Goal: Information Seeking & Learning: Learn about a topic

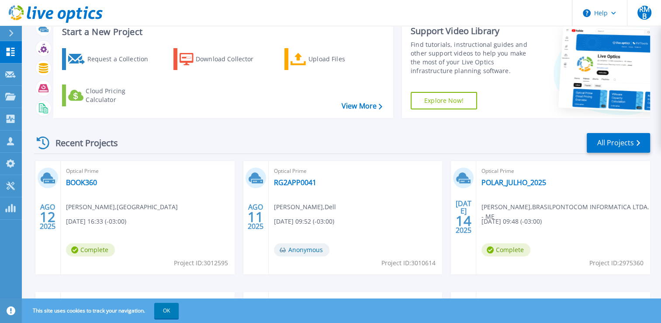
scroll to position [44, 0]
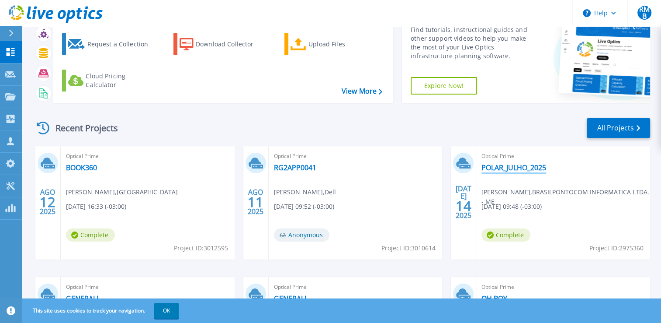
click at [511, 167] on link "POLAR_JULHO_2025" at bounding box center [514, 167] width 65 height 9
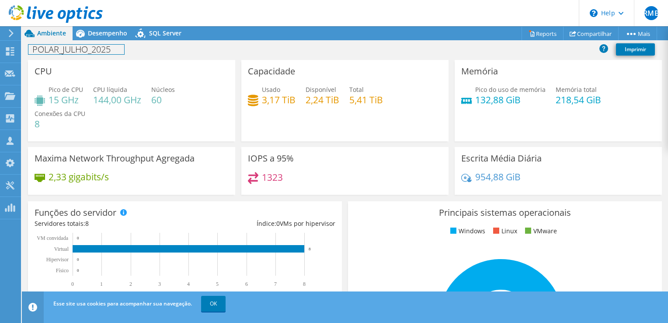
click at [112, 48] on h1 "POLAR_JULHO_2025" at bounding box center [76, 50] width 96 height 10
click at [84, 49] on link at bounding box center [84, 48] width 12 height 11
click at [74, 14] on use at bounding box center [56, 13] width 94 height 17
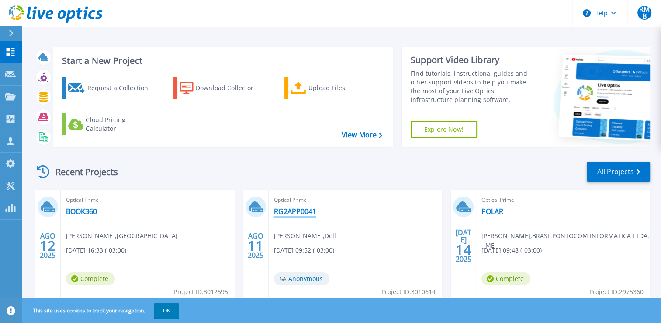
click at [295, 211] on link "RG2APP0041" at bounding box center [295, 211] width 42 height 9
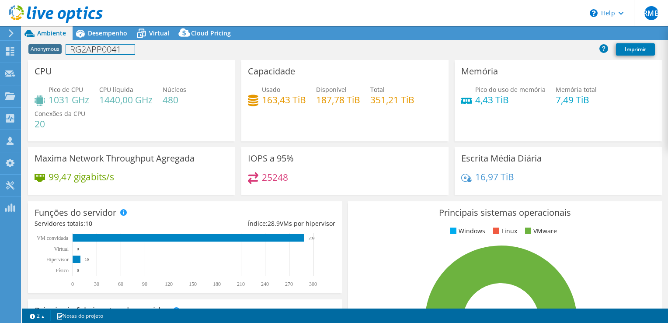
click at [110, 49] on h1 "RG2APP0041" at bounding box center [100, 50] width 69 height 10
select select "USD"
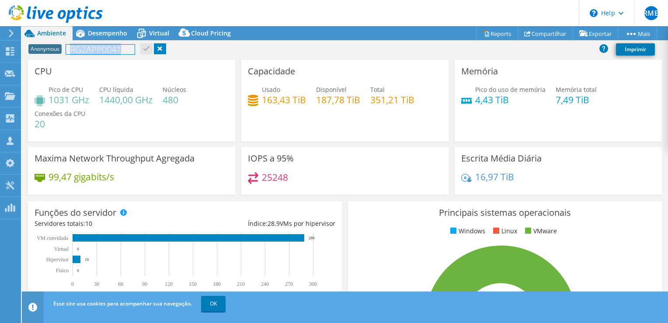
drag, startPoint x: 121, startPoint y: 50, endPoint x: 38, endPoint y: 44, distance: 82.8
click at [38, 44] on div "Anonymous RG2APP0041 Imprimir" at bounding box center [345, 49] width 646 height 16
click at [129, 50] on link at bounding box center [127, 48] width 12 height 11
click at [70, 11] on use at bounding box center [56, 13] width 94 height 17
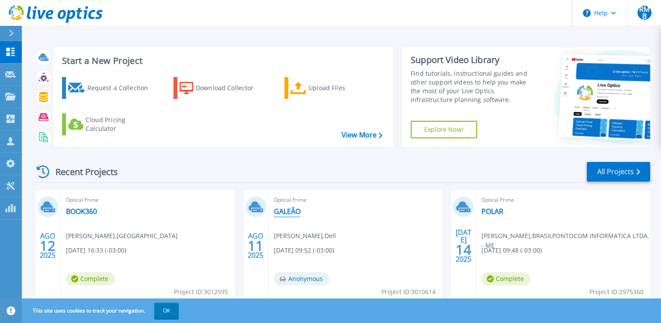
click at [295, 212] on link "GALEÃO" at bounding box center [287, 211] width 27 height 9
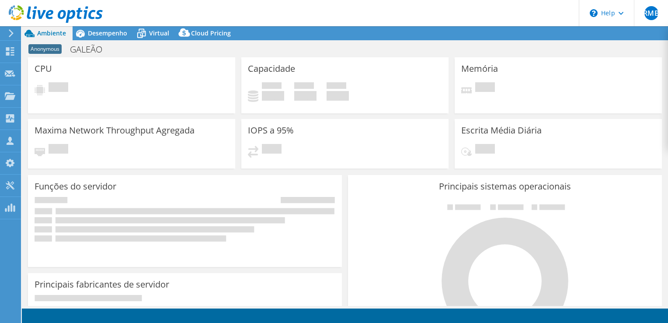
select select "USD"
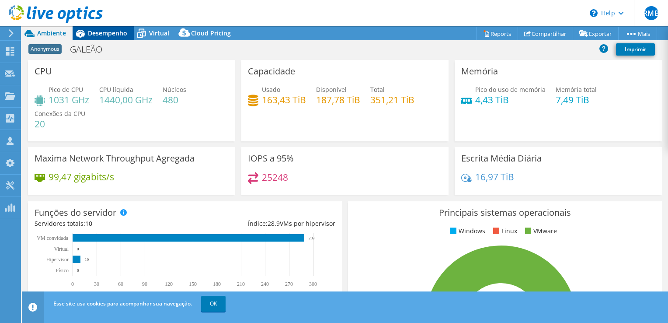
click at [110, 35] on span "Desempenho" at bounding box center [107, 33] width 39 height 8
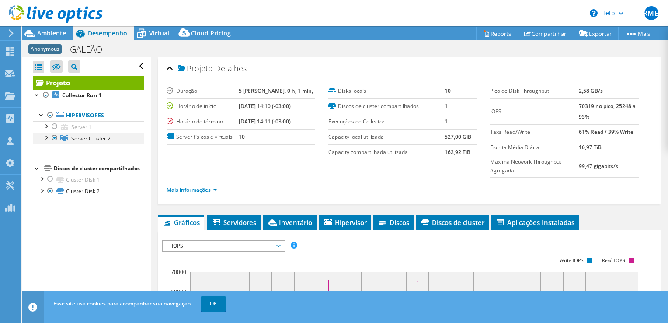
click at [43, 137] on div at bounding box center [46, 136] width 9 height 9
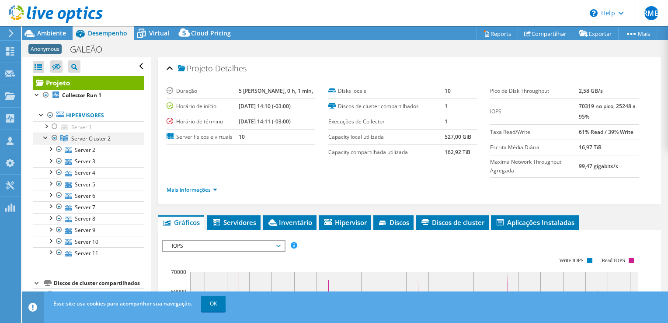
click at [43, 137] on div at bounding box center [46, 136] width 9 height 9
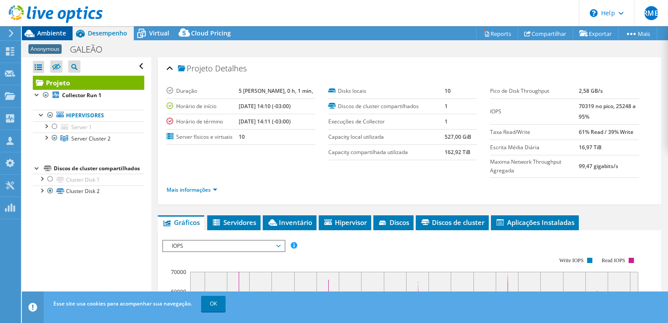
click at [52, 31] on span "Ambiente" at bounding box center [51, 33] width 29 height 8
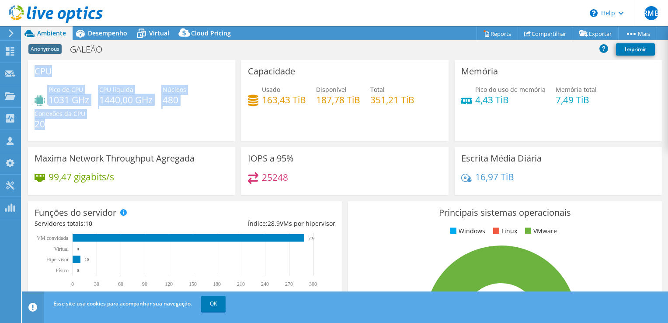
drag, startPoint x: 54, startPoint y: 123, endPoint x: 33, endPoint y: 66, distance: 61.1
click at [33, 66] on div "CPU Pico de CPU 1031 GHz CPU líquida 1440,00 GHz Núcleos 480 Conexões da CPU 20" at bounding box center [131, 100] width 207 height 81
drag, startPoint x: 33, startPoint y: 66, endPoint x: 45, endPoint y: 67, distance: 11.9
click at [45, 67] on h3 "CPU" at bounding box center [43, 71] width 17 height 10
click at [72, 78] on div "CPU Pico de CPU 1031 GHz CPU líquida 1440,00 GHz Núcleos 480 Conexões da CPU 20" at bounding box center [131, 100] width 207 height 81
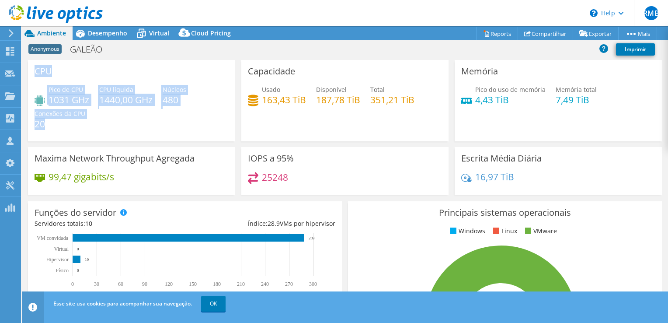
drag, startPoint x: 47, startPoint y: 123, endPoint x: 35, endPoint y: 72, distance: 52.5
click at [35, 72] on div "CPU Pico de CPU 1031 GHz CPU líquida 1440,00 GHz Núcleos 480 Conexões da CPU 20" at bounding box center [131, 100] width 207 height 81
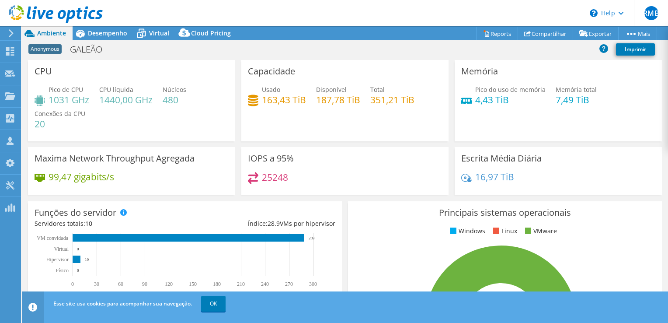
drag, startPoint x: 35, startPoint y: 72, endPoint x: 90, endPoint y: 128, distance: 78.2
click at [90, 128] on div "Pico de CPU 1031 GHz CPU líquida 1440,00 GHz Núcleos 480 Conexões da CPU 20" at bounding box center [132, 111] width 194 height 52
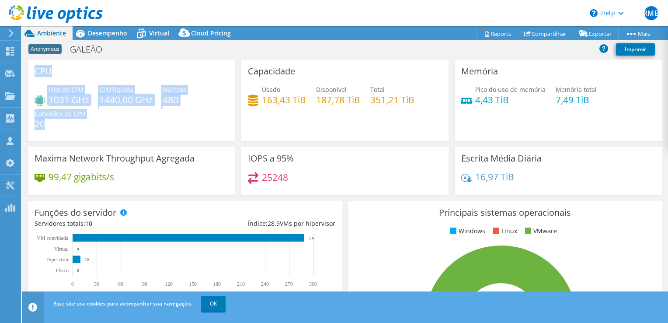
drag, startPoint x: 52, startPoint y: 126, endPoint x: 36, endPoint y: 70, distance: 58.6
click at [36, 70] on div "CPU Pico de CPU 1031 GHz CPU líquida 1440,00 GHz Núcleos 480 Conexões da CPU 20" at bounding box center [131, 100] width 207 height 81
drag, startPoint x: 36, startPoint y: 70, endPoint x: 77, endPoint y: 124, distance: 67.7
click at [77, 124] on h4 "20" at bounding box center [60, 124] width 51 height 10
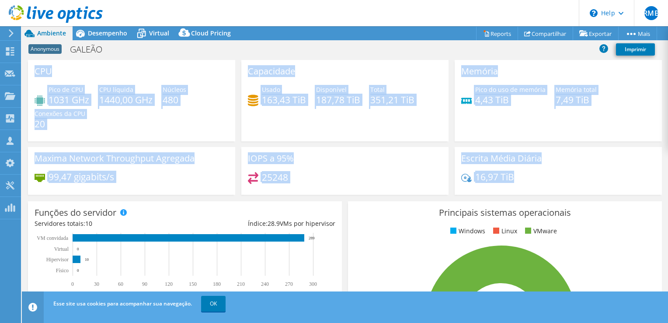
drag, startPoint x: 527, startPoint y: 180, endPoint x: 30, endPoint y: 80, distance: 506.3
click at [30, 80] on div "CPU Pico de CPU 1031 GHz CPU líquida 1440,00 GHz Núcleos 480 Conexões da CPU 20…" at bounding box center [345, 130] width 640 height 140
click at [110, 149] on div "Maxima Network Throughput Agregada 99,47 gigabits/s" at bounding box center [131, 171] width 207 height 48
drag, startPoint x: 515, startPoint y: 179, endPoint x: 29, endPoint y: 73, distance: 496.8
click at [29, 73] on div "CPU Pico de CPU 1031 GHz CPU líquida 1440,00 GHz Núcleos 480 Conexões da CPU 20…" at bounding box center [345, 130] width 640 height 140
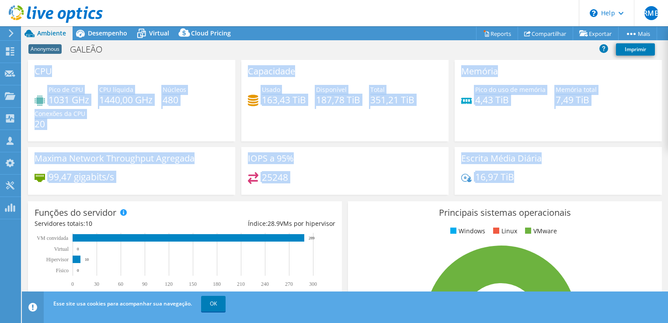
drag, startPoint x: 29, startPoint y: 73, endPoint x: 121, endPoint y: 134, distance: 110.4
click at [121, 134] on div "Pico de CPU 1031 GHz CPU líquida 1440,00 GHz Núcleos 480 Conexões da CPU 20" at bounding box center [132, 111] width 194 height 52
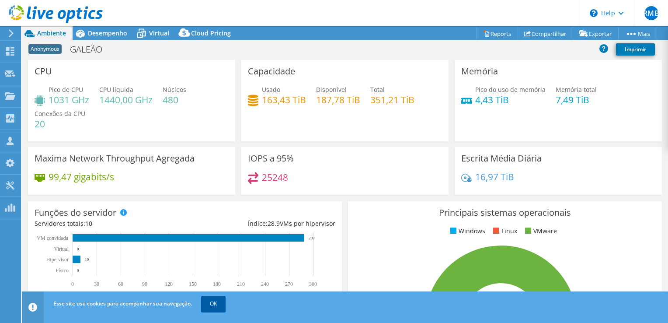
click at [213, 302] on link "OK" at bounding box center [213, 303] width 24 height 16
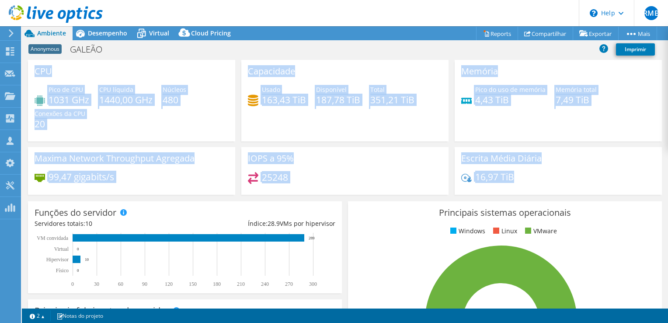
drag, startPoint x: 532, startPoint y: 176, endPoint x: 33, endPoint y: 79, distance: 508.9
click at [33, 79] on div "CPU Pico de CPU 1031 GHz CPU líquida 1440,00 GHz Núcleos 480 Conexões da CPU 20…" at bounding box center [345, 130] width 640 height 140
click at [198, 103] on div "Pico de CPU 1031 GHz CPU líquida 1440,00 GHz Núcleos 480 Conexões da CPU 20" at bounding box center [132, 111] width 194 height 52
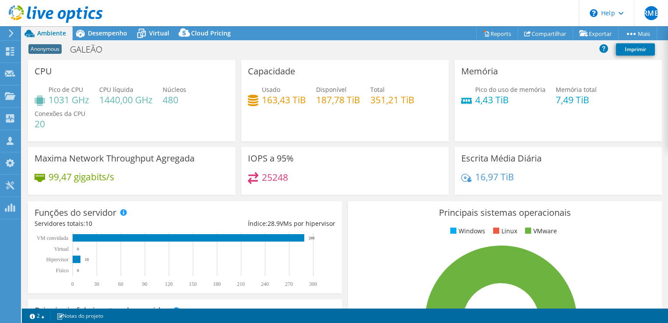
click at [43, 76] on h3 "CPU" at bounding box center [43, 71] width 17 height 10
drag, startPoint x: 43, startPoint y: 76, endPoint x: 97, endPoint y: 141, distance: 84.1
click at [97, 141] on div "CPU Pico de CPU 1031 GHz CPU líquida 1440,00 GHz Núcleos 480 Conexões da CPU 20" at bounding box center [131, 103] width 213 height 87
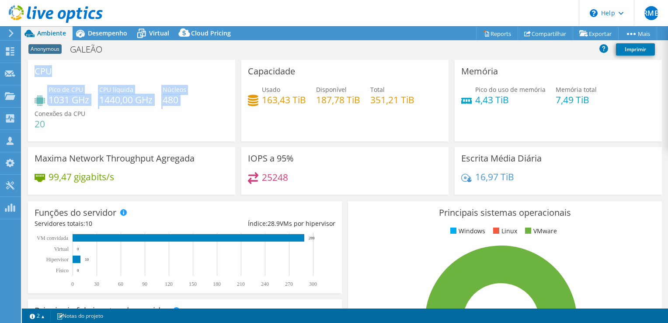
drag, startPoint x: 194, startPoint y: 102, endPoint x: 31, endPoint y: 69, distance: 165.8
click at [31, 69] on div "CPU Pico de CPU 1031 GHz CPU líquida 1440,00 GHz Núcleos 480 Conexões da CPU 20" at bounding box center [131, 100] width 207 height 81
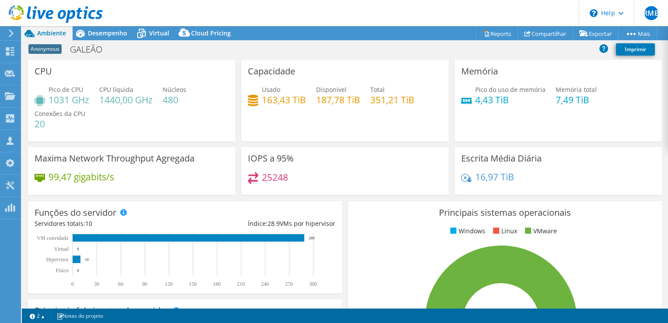
drag, startPoint x: 31, startPoint y: 69, endPoint x: 77, endPoint y: 130, distance: 76.2
click at [80, 130] on div "Pico de CPU 1031 GHz CPU líquida 1440,00 GHz Núcleos 480 Conexões da CPU 20" at bounding box center [132, 111] width 194 height 52
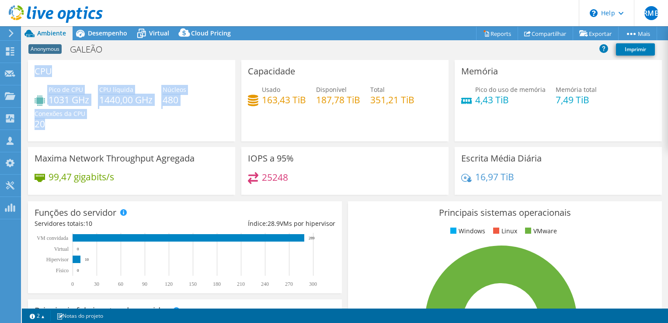
drag, startPoint x: 50, startPoint y: 126, endPoint x: 36, endPoint y: 69, distance: 59.5
click at [36, 69] on div "CPU Pico de CPU 1031 GHz CPU líquida 1440,00 GHz Núcleos 480 Conexões da CPU 20" at bounding box center [131, 100] width 207 height 81
drag, startPoint x: 36, startPoint y: 69, endPoint x: 71, endPoint y: 78, distance: 36.6
click at [71, 78] on div "CPU Pico de CPU 1031 GHz CPU líquida 1440,00 GHz Núcleos 480 Conexões da CPU 20" at bounding box center [131, 100] width 207 height 81
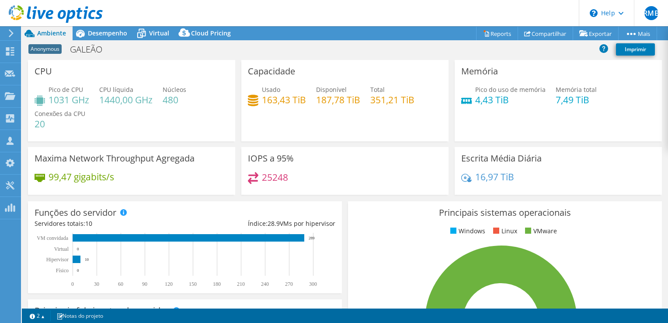
click at [402, 78] on div "Capacidade Usado 163,43 TiB Disponível 187,78 TiB Total 351,21 TiB" at bounding box center [344, 100] width 207 height 81
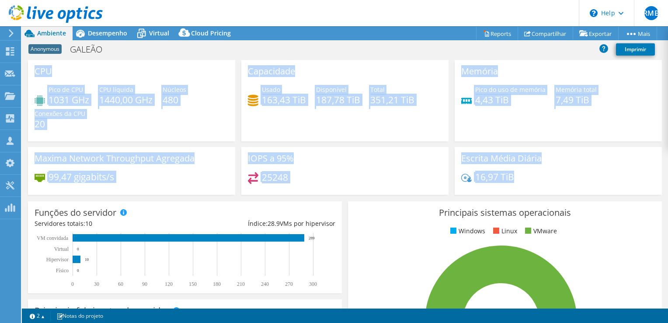
drag, startPoint x: 522, startPoint y: 180, endPoint x: 35, endPoint y: 67, distance: 500.2
click at [35, 67] on div "CPU Pico de CPU 1031 GHz CPU líquida 1440,00 GHz Núcleos 480 Conexões da CPU 20…" at bounding box center [345, 130] width 640 height 140
drag, startPoint x: 35, startPoint y: 67, endPoint x: 42, endPoint y: 70, distance: 7.8
click at [42, 70] on h3 "CPU" at bounding box center [43, 71] width 17 height 10
click at [37, 67] on h3 "CPU" at bounding box center [43, 71] width 17 height 10
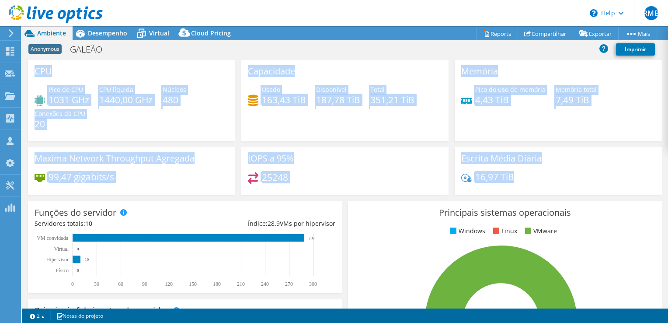
drag, startPoint x: 32, startPoint y: 71, endPoint x: 554, endPoint y: 186, distance: 534.4
click at [554, 186] on div "CPU Pico de CPU 1031 GHz CPU líquida 1440,00 GHz Núcleos 480 Conexões da CPU 20…" at bounding box center [345, 130] width 640 height 140
drag, startPoint x: 554, startPoint y: 186, endPoint x: 509, endPoint y: 178, distance: 46.1
click at [509, 178] on h4 "16,97 TiB" at bounding box center [494, 177] width 39 height 10
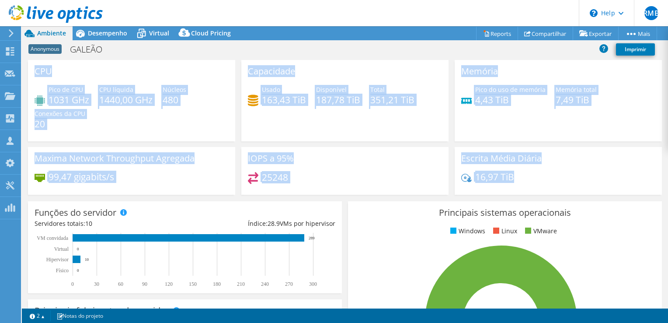
click at [509, 178] on h4 "16,97 TiB" at bounding box center [494, 177] width 39 height 10
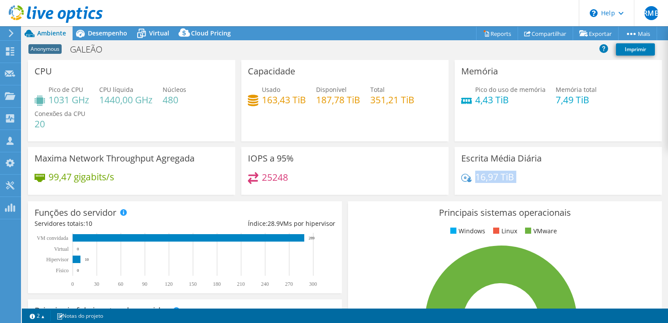
drag, startPoint x: 509, startPoint y: 178, endPoint x: 481, endPoint y: 177, distance: 28.0
click at [481, 177] on h4 "16,97 TiB" at bounding box center [494, 177] width 39 height 10
click at [442, 175] on div "IOPS a 95% 25248" at bounding box center [344, 171] width 207 height 48
click at [182, 87] on span "Núcleos" at bounding box center [175, 89] width 24 height 8
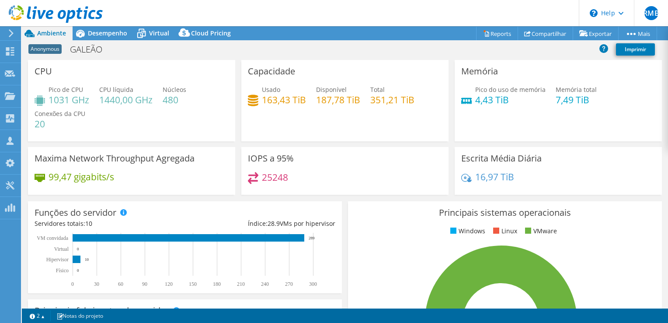
drag, startPoint x: 182, startPoint y: 87, endPoint x: 134, endPoint y: 92, distance: 47.9
click at [134, 92] on div "CPU líquida 1440,00 GHz" at bounding box center [125, 95] width 53 height 20
click at [148, 100] on h4 "1440,00 GHz" at bounding box center [125, 100] width 53 height 10
drag, startPoint x: 148, startPoint y: 100, endPoint x: 125, endPoint y: 98, distance: 23.7
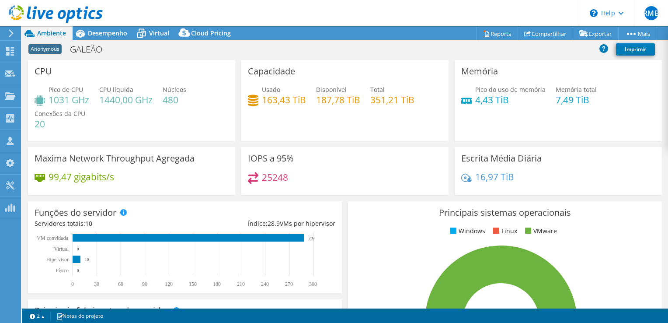
click at [125, 98] on h4 "1440,00 GHz" at bounding box center [125, 100] width 53 height 10
drag, startPoint x: 125, startPoint y: 98, endPoint x: 147, endPoint y: 101, distance: 22.5
click at [147, 101] on h4 "1440,00 GHz" at bounding box center [125, 100] width 53 height 10
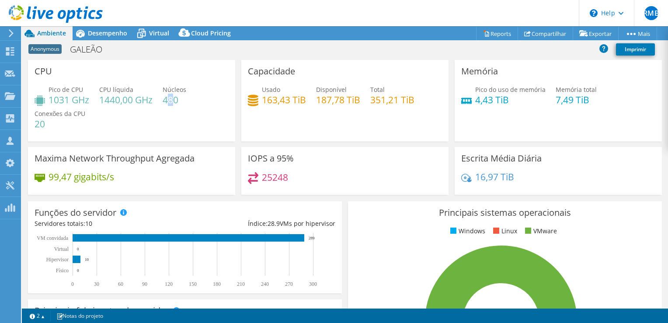
drag, startPoint x: 147, startPoint y: 101, endPoint x: 172, endPoint y: 100, distance: 25.4
click at [172, 100] on h4 "480" at bounding box center [175, 100] width 24 height 10
drag, startPoint x: 172, startPoint y: 100, endPoint x: 185, endPoint y: 110, distance: 16.3
click at [185, 110] on div "Pico de CPU 1031 GHz CPU líquida 1440,00 GHz Núcleos 480 Conexões da CPU 20" at bounding box center [132, 111] width 194 height 52
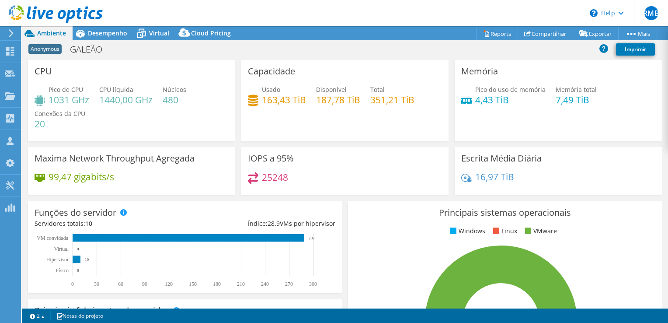
click at [167, 99] on h4 "480" at bounding box center [175, 100] width 24 height 10
drag, startPoint x: 167, startPoint y: 99, endPoint x: 174, endPoint y: 122, distance: 24.2
click at [174, 122] on div "Pico de CPU 1031 GHz CPU líquida 1440,00 GHz Núcleos 480 Conexões da CPU 20" at bounding box center [132, 111] width 194 height 52
click at [176, 90] on span "Núcleos" at bounding box center [175, 89] width 24 height 8
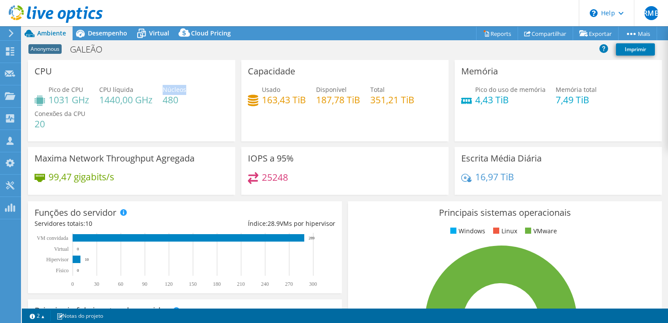
click at [176, 90] on span "Núcleos" at bounding box center [175, 89] width 24 height 8
drag, startPoint x: 176, startPoint y: 90, endPoint x: 166, endPoint y: 97, distance: 11.6
click at [166, 97] on h4 "480" at bounding box center [175, 100] width 24 height 10
drag, startPoint x: 166, startPoint y: 97, endPoint x: 177, endPoint y: 117, distance: 22.3
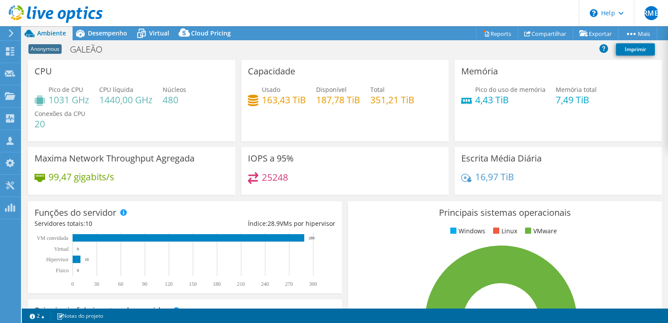
click at [177, 117] on div "Pico de CPU 1031 GHz CPU líquida 1440,00 GHz Núcleos 480 Conexões da CPU 20" at bounding box center [132, 111] width 194 height 52
click at [46, 71] on h3 "CPU" at bounding box center [43, 71] width 17 height 10
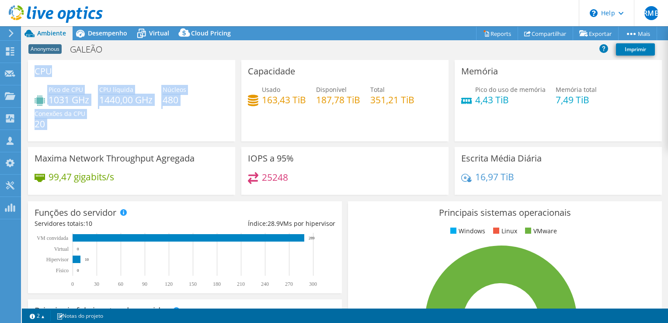
drag, startPoint x: 46, startPoint y: 71, endPoint x: 103, endPoint y: 122, distance: 76.8
click at [103, 122] on div "CPU Pico de CPU 1031 GHz CPU líquida 1440,00 GHz Núcleos 480 Conexões da CPU 20" at bounding box center [131, 100] width 207 height 81
drag, startPoint x: 103, startPoint y: 122, endPoint x: 70, endPoint y: 129, distance: 33.9
click at [70, 129] on div "Pico de CPU 1031 GHz CPU líquida 1440,00 GHz Núcleos 480 Conexões da CPU 20" at bounding box center [132, 111] width 194 height 52
click at [45, 128] on div "Pico de CPU 1031 GHz CPU líquida 1440,00 GHz Núcleos 480 Conexões da CPU 20" at bounding box center [132, 111] width 194 height 52
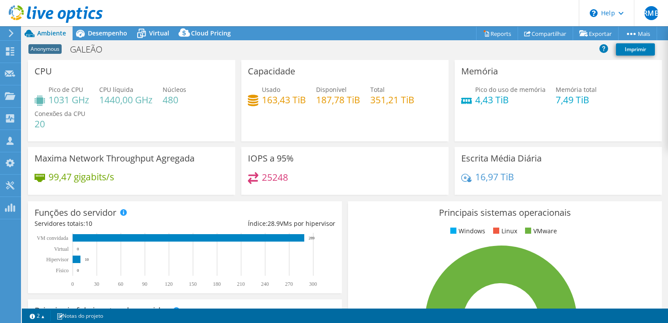
click at [255, 70] on h3 "Capacidade" at bounding box center [271, 71] width 47 height 10
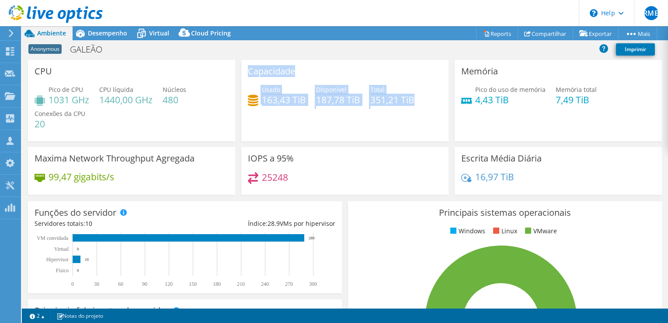
drag, startPoint x: 255, startPoint y: 70, endPoint x: 404, endPoint y: 105, distance: 153.1
click at [404, 105] on div "Capacidade Usado 163,43 TiB Disponível 187,78 TiB Total 351,21 TiB" at bounding box center [344, 100] width 207 height 81
drag, startPoint x: 404, startPoint y: 105, endPoint x: 341, endPoint y: 125, distance: 65.9
click at [341, 125] on div "Capacidade Usado 163,43 TiB Disponível 187,78 TiB Total 351,21 TiB" at bounding box center [344, 100] width 207 height 81
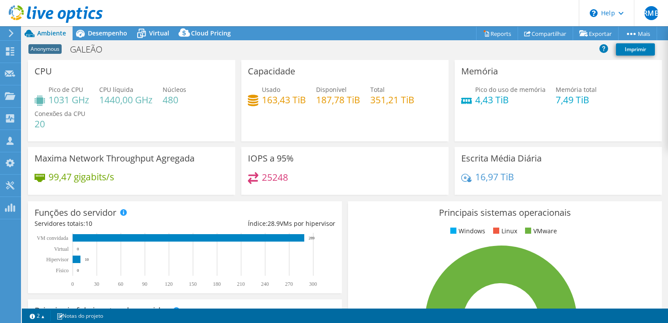
click at [388, 113] on div "Capacidade Usado 163,43 TiB Disponível 187,78 TiB Total 351,21 TiB" at bounding box center [344, 100] width 207 height 81
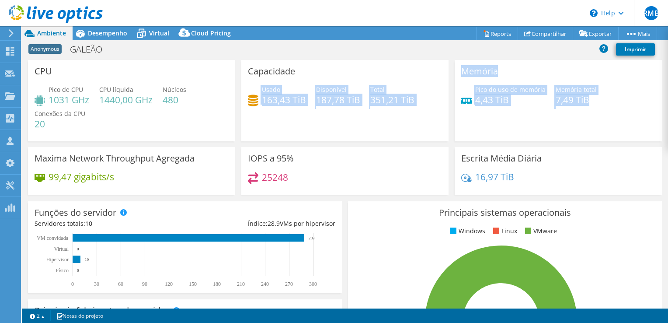
drag, startPoint x: 439, startPoint y: 67, endPoint x: 584, endPoint y: 102, distance: 149.2
click at [584, 102] on div "CPU Pico de CPU 1031 GHz CPU líquida 1440,00 GHz Núcleos 480 Conexões da CPU 20…" at bounding box center [345, 130] width 640 height 140
click at [584, 102] on h4 "7,49 TiB" at bounding box center [575, 100] width 41 height 10
click at [576, 98] on h4 "7,49 TiB" at bounding box center [575, 100] width 41 height 10
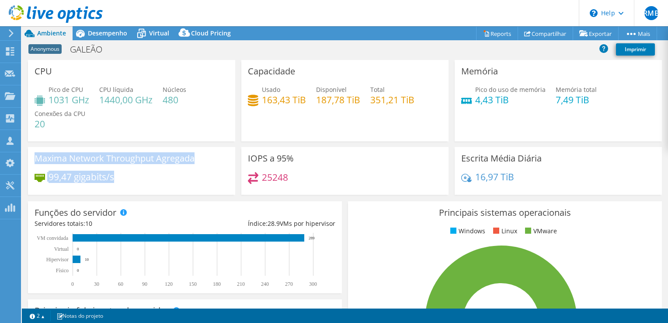
drag, startPoint x: 33, startPoint y: 158, endPoint x: 154, endPoint y: 187, distance: 124.4
click at [154, 187] on div "Maxima Network Throughput Agregada 99,47 gigabits/s" at bounding box center [131, 171] width 207 height 48
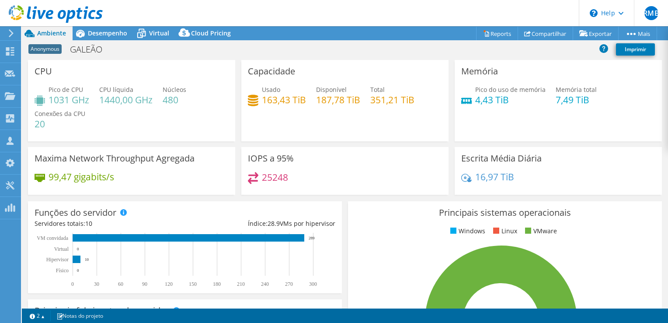
click at [79, 191] on div "Maxima Network Throughput Agregada 99,47 gigabits/s" at bounding box center [131, 171] width 207 height 48
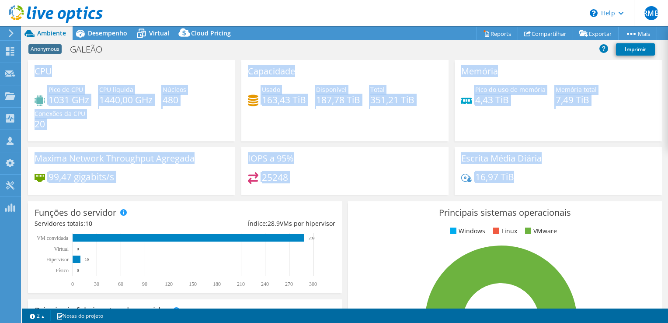
drag, startPoint x: 513, startPoint y: 176, endPoint x: 32, endPoint y: 66, distance: 493.1
click at [32, 66] on div "CPU Pico de CPU 1031 GHz CPU líquida 1440,00 GHz Núcleos 480 Conexões da CPU 20…" at bounding box center [345, 130] width 640 height 140
drag, startPoint x: 32, startPoint y: 66, endPoint x: 51, endPoint y: 73, distance: 19.3
click at [51, 73] on h3 "CPU" at bounding box center [43, 71] width 17 height 10
click at [37, 69] on h3 "CPU" at bounding box center [43, 71] width 17 height 10
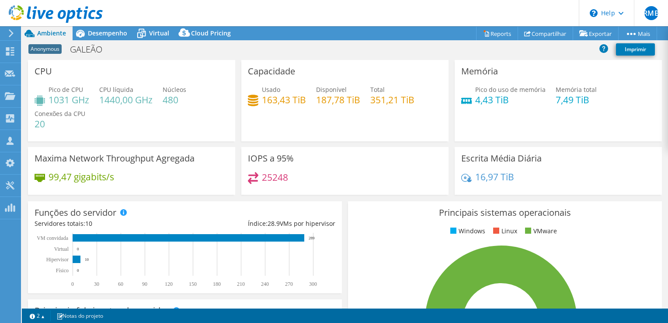
click at [33, 72] on div "CPU Pico de CPU 1031 GHz CPU líquida 1440,00 GHz Núcleos 480 Conexões da CPU 20" at bounding box center [131, 100] width 207 height 81
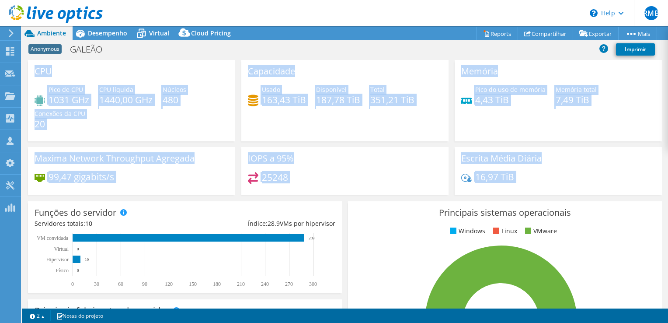
drag, startPoint x: 33, startPoint y: 72, endPoint x: 519, endPoint y: 181, distance: 498.2
click at [519, 181] on div "CPU Pico de CPU 1031 GHz CPU líquida 1440,00 GHz Núcleos 480 Conexões da CPU 20…" at bounding box center [345, 130] width 640 height 140
click at [519, 181] on div "16,97 TiB" at bounding box center [558, 181] width 194 height 18
click at [515, 176] on div "16,97 TiB" at bounding box center [558, 181] width 194 height 18
drag, startPoint x: 517, startPoint y: 177, endPoint x: 36, endPoint y: 71, distance: 493.1
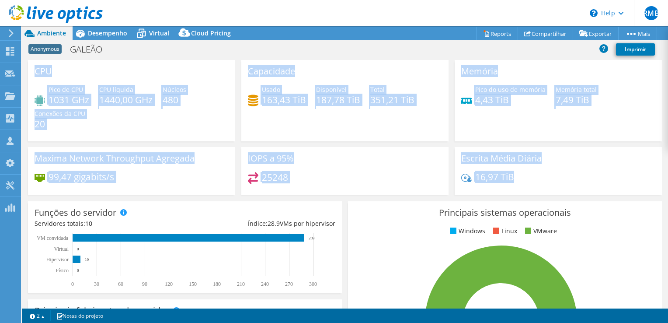
click at [36, 71] on div "CPU Pico de CPU 1031 GHz CPU líquida 1440,00 GHz Núcleos 480 Conexões da CPU 20…" at bounding box center [345, 130] width 640 height 140
click at [36, 71] on h3 "CPU" at bounding box center [43, 71] width 17 height 10
drag, startPoint x: 36, startPoint y: 71, endPoint x: 520, endPoint y: 180, distance: 496.2
click at [520, 180] on div "CPU Pico de CPU 1031 GHz CPU líquida 1440,00 GHz Núcleos 480 Conexões da CPU 20…" at bounding box center [345, 130] width 640 height 140
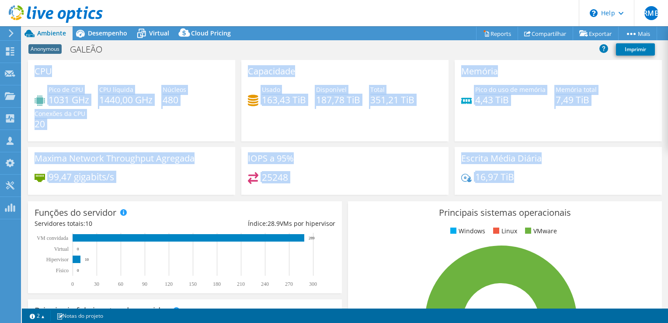
drag, startPoint x: 520, startPoint y: 180, endPoint x: 509, endPoint y: 175, distance: 12.2
click at [509, 175] on h4 "16,97 TiB" at bounding box center [494, 177] width 39 height 10
drag, startPoint x: 516, startPoint y: 176, endPoint x: 35, endPoint y: 70, distance: 493.1
click at [35, 70] on div "CPU Pico de CPU 1031 GHz CPU líquida 1440,00 GHz Núcleos 480 Conexões da CPU 20…" at bounding box center [345, 130] width 640 height 140
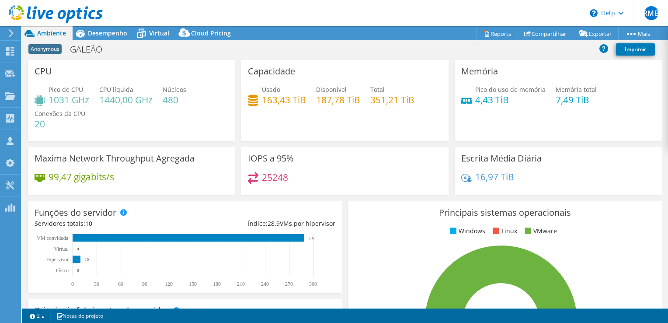
click at [35, 70] on div "CPU Pico de CPU 1031 GHz CPU líquida 1440,00 GHz Núcleos 480 Conexões da CPU 20" at bounding box center [131, 100] width 207 height 81
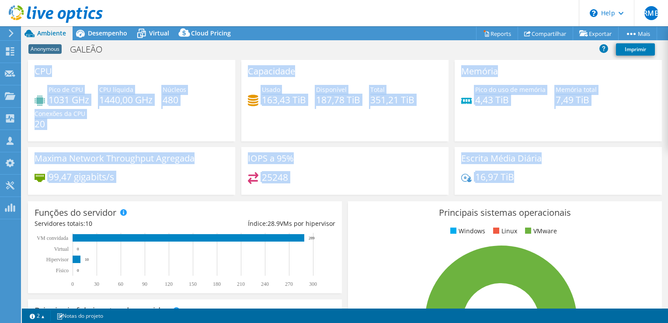
drag, startPoint x: 35, startPoint y: 70, endPoint x: 522, endPoint y: 188, distance: 501.3
click at [522, 188] on div "CPU Pico de CPU 1031 GHz CPU líquida 1440,00 GHz Núcleos 480 Conexões da CPU 20…" at bounding box center [345, 130] width 640 height 140
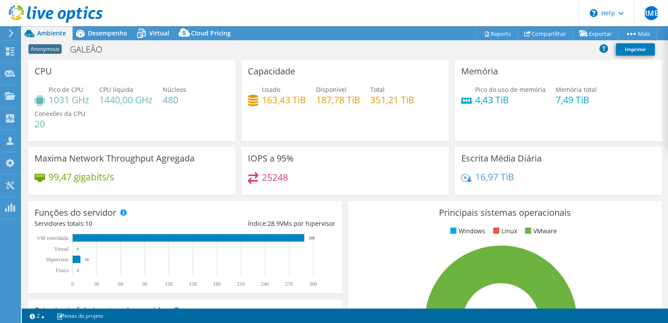
drag, startPoint x: 522, startPoint y: 188, endPoint x: 515, endPoint y: 176, distance: 14.1
click at [515, 176] on div "16,97 TiB" at bounding box center [558, 181] width 194 height 18
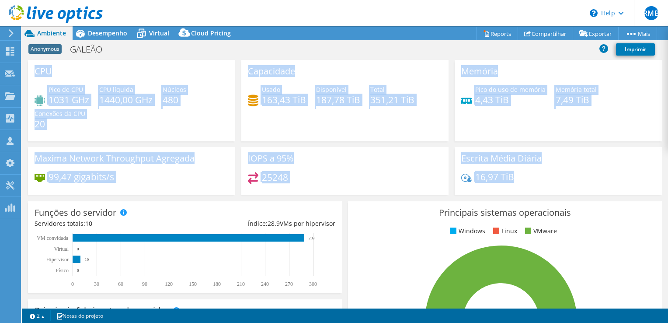
drag, startPoint x: 513, startPoint y: 179, endPoint x: 27, endPoint y: 74, distance: 498.0
click at [27, 74] on div "CPU Pico de CPU 1031 GHz CPU líquida 1440,00 GHz Núcleos 480 Conexões da CPU 20…" at bounding box center [345, 130] width 640 height 140
drag, startPoint x: 27, startPoint y: 74, endPoint x: 79, endPoint y: 114, distance: 66.3
click at [79, 114] on span "Conexões da CPU" at bounding box center [60, 113] width 51 height 8
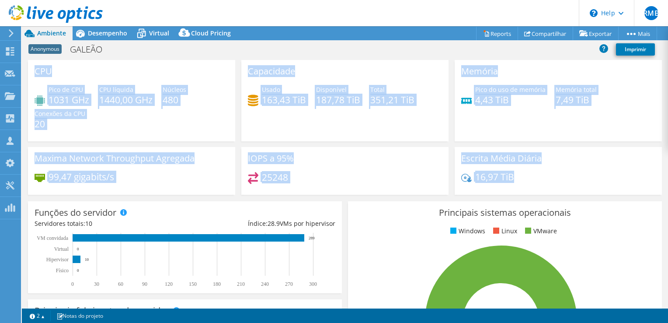
drag, startPoint x: 79, startPoint y: 114, endPoint x: 131, endPoint y: 121, distance: 52.0
click at [131, 121] on div "Pico de CPU 1031 GHz CPU líquida 1440,00 GHz Núcleos 480 Conexões da CPU 20" at bounding box center [132, 111] width 194 height 52
click at [98, 139] on div "CPU Pico de CPU 1031 GHz CPU líquida 1440,00 GHz Núcleos 480 Conexões da CPU 20" at bounding box center [131, 100] width 207 height 81
drag, startPoint x: 524, startPoint y: 179, endPoint x: 31, endPoint y: 74, distance: 503.1
click at [31, 74] on div "CPU Pico de CPU 1031 GHz CPU líquida 1440,00 GHz Núcleos 480 Conexões da CPU 20…" at bounding box center [345, 130] width 640 height 140
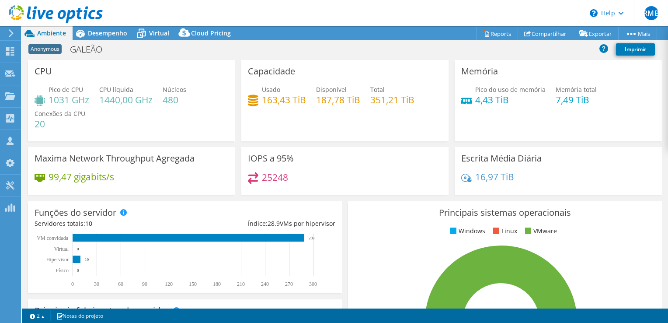
click at [426, 206] on div "Principais sistemas operacionais Windows Linux VMware 100.0% ESXi 7.0" at bounding box center [505, 305] width 314 height 209
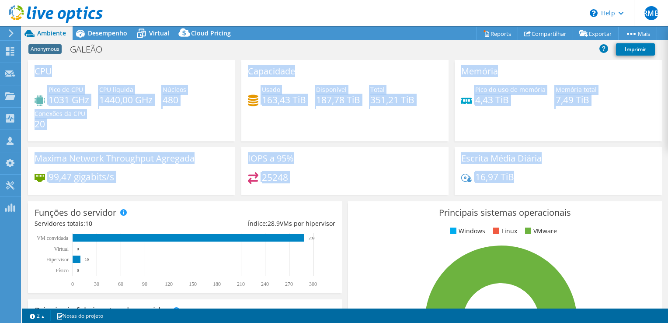
drag, startPoint x: 516, startPoint y: 176, endPoint x: 33, endPoint y: 68, distance: 494.4
click at [33, 68] on div "CPU Pico de CPU 1031 GHz CPU líquida 1440,00 GHz Núcleos 480 Conexões da CPU 20…" at bounding box center [345, 130] width 640 height 140
drag, startPoint x: 33, startPoint y: 68, endPoint x: 125, endPoint y: 132, distance: 112.0
click at [125, 132] on div "Pico de CPU 1031 GHz CPU líquida 1440,00 GHz Núcleos 480 Conexões da CPU 20" at bounding box center [132, 111] width 194 height 52
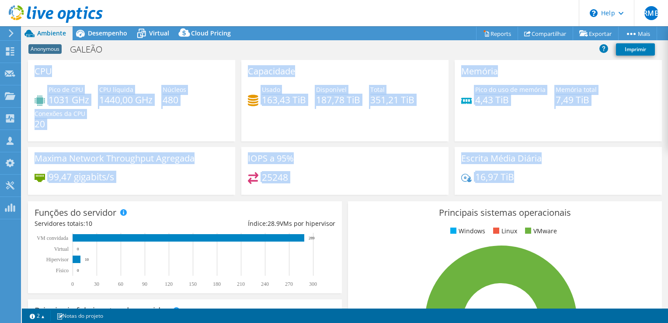
drag, startPoint x: 125, startPoint y: 132, endPoint x: 116, endPoint y: 142, distance: 13.9
click at [116, 142] on div "CPU Pico de CPU 1031 GHz CPU líquida 1440,00 GHz Núcleos 480 Conexões da CPU 20" at bounding box center [131, 103] width 213 height 87
click at [383, 148] on div "IOPS a 95% 25248" at bounding box center [344, 171] width 207 height 48
drag, startPoint x: 513, startPoint y: 177, endPoint x: 29, endPoint y: 77, distance: 494.5
click at [29, 77] on div "CPU Pico de CPU 1031 GHz CPU líquida 1440,00 GHz Núcleos 480 Conexões da CPU 20…" at bounding box center [345, 130] width 640 height 140
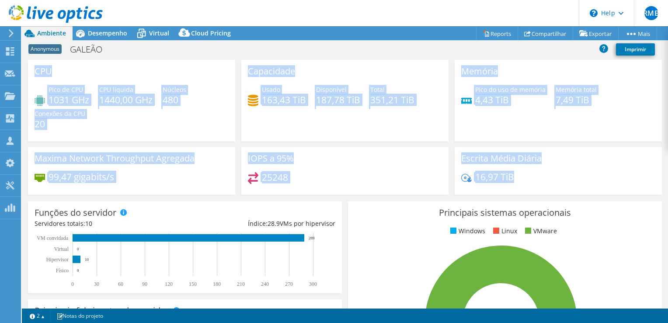
drag, startPoint x: 29, startPoint y: 77, endPoint x: 105, endPoint y: 138, distance: 97.3
click at [105, 138] on div "CPU Pico de CPU 1031 GHz CPU líquida 1440,00 GHz Núcleos 480 Conexões da CPU 20" at bounding box center [131, 100] width 207 height 81
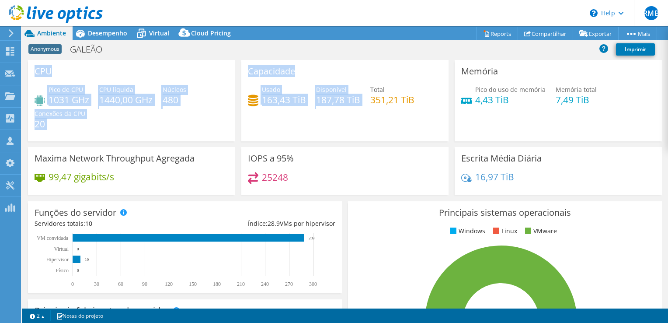
drag, startPoint x: 30, startPoint y: 69, endPoint x: 364, endPoint y: 95, distance: 334.8
click at [364, 95] on div "CPU Pico de CPU 1031 GHz CPU líquida 1440,00 GHz Núcleos 480 Conexões da CPU 20…" at bounding box center [345, 130] width 640 height 140
click at [252, 132] on div "Capacidade Usado 163,43 TiB Disponível 187,78 TiB Total 351,21 TiB" at bounding box center [344, 100] width 207 height 81
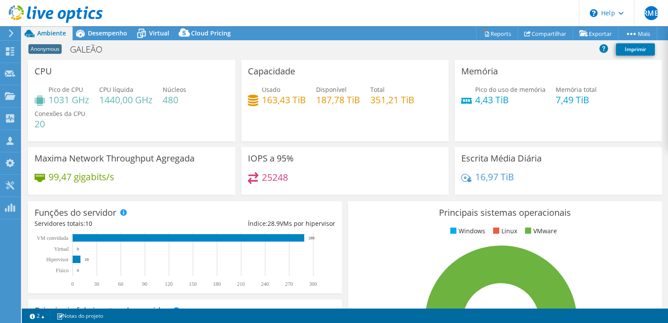
click at [278, 97] on h4 "163,43 TiB" at bounding box center [284, 100] width 44 height 10
click at [569, 106] on div "Pico do uso de memória 4,43 TiB Memória total 7,49 TiB" at bounding box center [558, 99] width 194 height 28
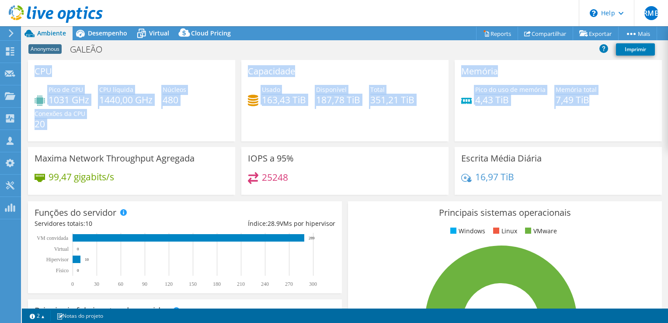
drag, startPoint x: 609, startPoint y: 100, endPoint x: 35, endPoint y: 70, distance: 574.6
click at [35, 70] on div "CPU Pico de CPU 1031 GHz CPU líquida 1440,00 GHz Núcleos 480 Conexões da CPU 20…" at bounding box center [345, 130] width 640 height 140
drag, startPoint x: 35, startPoint y: 70, endPoint x: 104, endPoint y: 121, distance: 86.5
click at [104, 121] on div "Pico de CPU 1031 GHz CPU líquida 1440,00 GHz Núcleos 480 Conexões da CPU 20" at bounding box center [132, 111] width 194 height 52
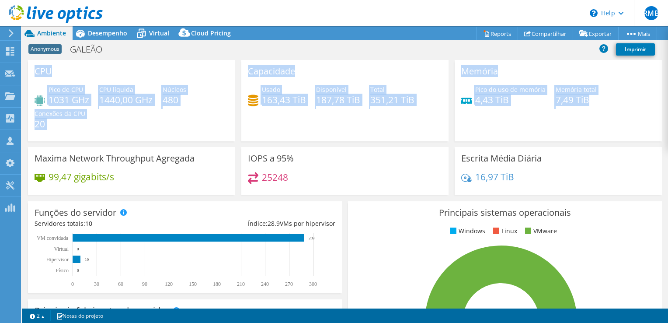
drag, startPoint x: 600, startPoint y: 98, endPoint x: 33, endPoint y: 67, distance: 567.2
click at [33, 67] on div "CPU Pico de CPU 1031 GHz CPU líquida 1440,00 GHz Núcleos 480 Conexões da CPU 20…" at bounding box center [345, 130] width 640 height 140
drag, startPoint x: 33, startPoint y: 67, endPoint x: 75, endPoint y: 120, distance: 67.2
click at [75, 120] on h4 "20" at bounding box center [60, 124] width 51 height 10
click at [74, 124] on h4 "20" at bounding box center [60, 124] width 51 height 10
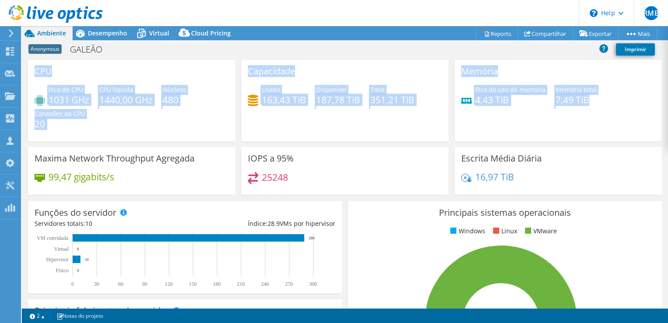
drag, startPoint x: 596, startPoint y: 99, endPoint x: 53, endPoint y: 77, distance: 543.6
click at [49, 76] on div "CPU Pico de CPU 1031 GHz CPU líquida 1440,00 GHz Núcleos 480 Conexões da CPU 20…" at bounding box center [345, 130] width 640 height 140
click at [205, 135] on div "Pico de CPU 1031 GHz CPU líquida 1440,00 GHz Núcleos 480 Conexões da CPU 20" at bounding box center [132, 111] width 194 height 52
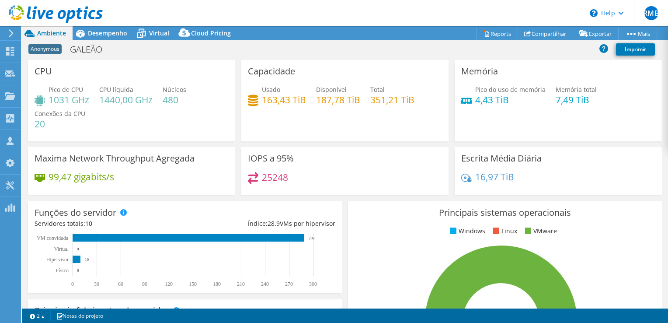
click at [175, 99] on h4 "480" at bounding box center [175, 100] width 24 height 10
drag, startPoint x: 175, startPoint y: 99, endPoint x: 132, endPoint y: 103, distance: 42.6
click at [132, 103] on h4 "1440,00 GHz" at bounding box center [125, 100] width 53 height 10
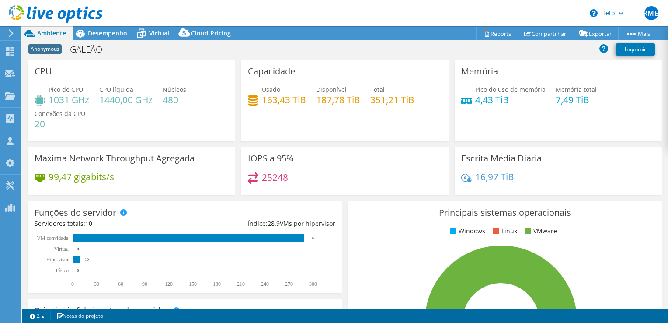
click at [164, 104] on h4 "480" at bounding box center [175, 100] width 24 height 10
drag, startPoint x: 201, startPoint y: 100, endPoint x: 17, endPoint y: 79, distance: 185.2
click at [17, 79] on div "RMB [GEOGRAPHIC_DATA] [GEOGRAPHIC_DATA][PERSON_NAME] [EMAIL_ADDRESS][DOMAIN_NAM…" at bounding box center [334, 161] width 668 height 323
click at [224, 145] on div "CPU Pico de CPU 1031 GHz CPU líquida 1440,00 GHz Núcleos 480 Conexões da CPU 20" at bounding box center [131, 103] width 213 height 87
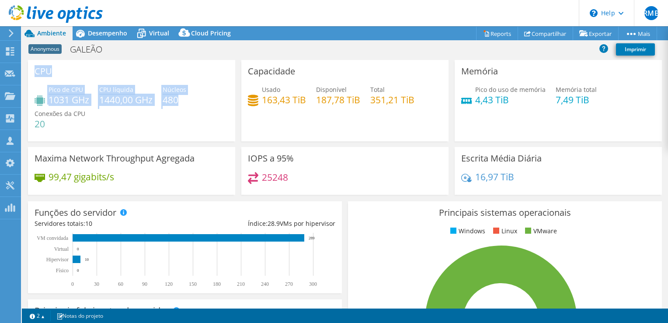
drag, startPoint x: 186, startPoint y: 100, endPoint x: 23, endPoint y: 71, distance: 166.0
click at [23, 71] on section "CPU Pico de CPU 1031 GHz CPU líquida 1440,00 GHz Núcleos 480 Conexões da CPU 20…" at bounding box center [345, 326] width 646 height 533
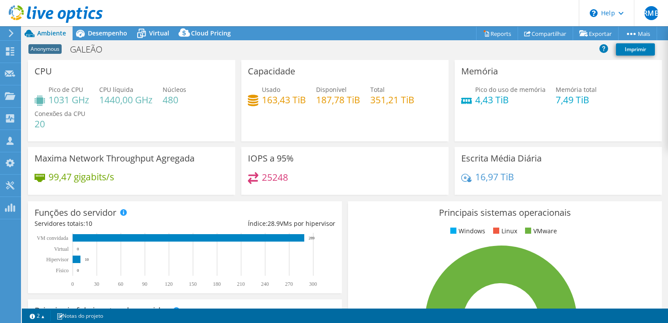
drag, startPoint x: 23, startPoint y: 71, endPoint x: 66, endPoint y: 126, distance: 70.3
click at [66, 126] on h4 "20" at bounding box center [60, 124] width 51 height 10
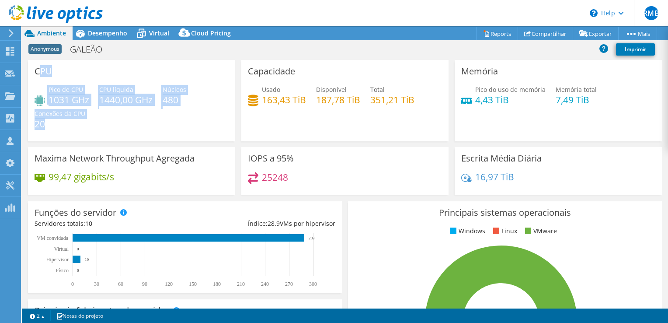
drag, startPoint x: 47, startPoint y: 126, endPoint x: 38, endPoint y: 69, distance: 58.5
click at [38, 69] on div "CPU Pico de CPU 1031 GHz CPU líquida 1440,00 GHz Núcleos 480 Conexões da CPU 20" at bounding box center [131, 100] width 207 height 81
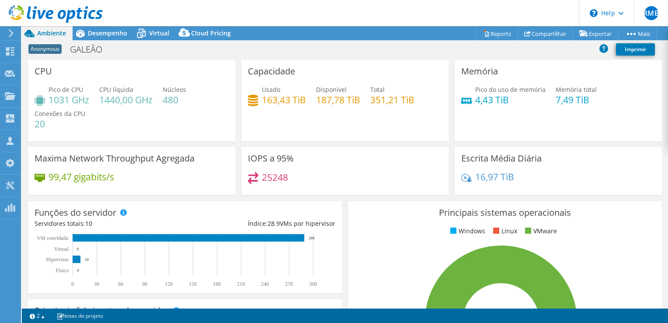
drag, startPoint x: 38, startPoint y: 69, endPoint x: 84, endPoint y: 130, distance: 77.1
click at [84, 130] on div "Pico de CPU 1031 GHz CPU líquida 1440,00 GHz Núcleos 480 Conexões da CPU 20" at bounding box center [132, 111] width 194 height 52
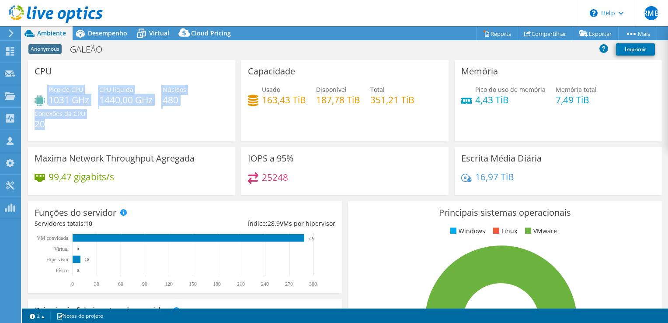
drag, startPoint x: 66, startPoint y: 128, endPoint x: 38, endPoint y: 78, distance: 57.3
click at [38, 78] on div "CPU Pico de CPU 1031 GHz CPU líquida 1440,00 GHz Núcleos 480 Conexões da CPU 20" at bounding box center [131, 100] width 207 height 81
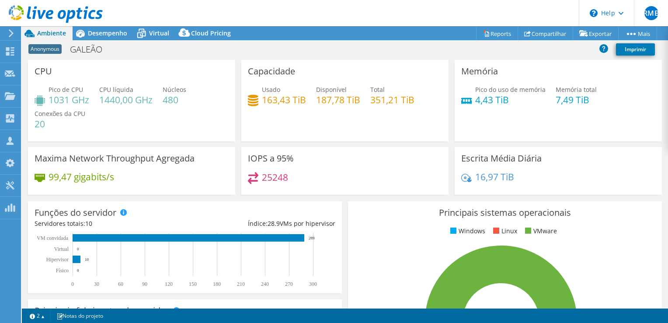
click at [111, 147] on div "Maxima Network Throughput Agregada 99,47 gigabits/s" at bounding box center [131, 171] width 207 height 48
click at [355, 128] on div "Capacidade Usado 163,43 TiB Disponível 187,78 TiB Total 351,21 TiB" at bounding box center [344, 100] width 207 height 81
click at [171, 95] on h4 "480" at bounding box center [175, 100] width 24 height 10
drag, startPoint x: 171, startPoint y: 95, endPoint x: 152, endPoint y: 124, distance: 34.7
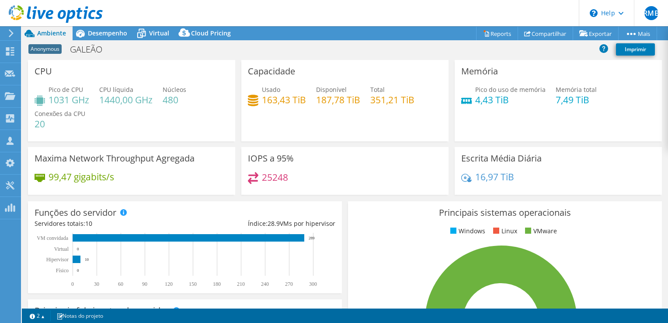
click at [152, 124] on div "Pico de CPU 1031 GHz CPU líquida 1440,00 GHz Núcleos 480 Conexões da CPU 20" at bounding box center [132, 111] width 194 height 52
click at [179, 100] on h4 "480" at bounding box center [175, 100] width 24 height 10
click at [171, 101] on h4 "480" at bounding box center [175, 100] width 24 height 10
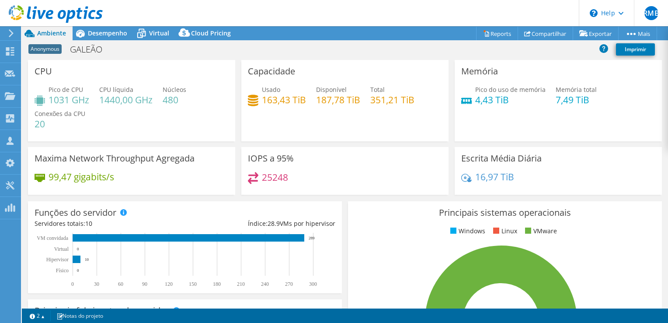
drag, startPoint x: 171, startPoint y: 101, endPoint x: 191, endPoint y: 101, distance: 19.2
click at [191, 101] on div "Pico de CPU 1031 GHz CPU líquida 1440,00 GHz Núcleos 480 Conexões da CPU 20" at bounding box center [132, 111] width 194 height 52
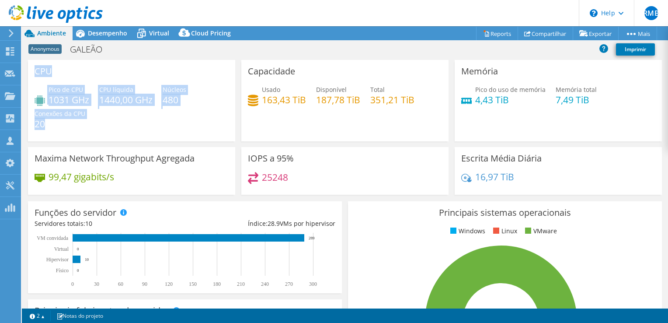
drag, startPoint x: 50, startPoint y: 125, endPoint x: 31, endPoint y: 73, distance: 55.3
click at [31, 73] on div "CPU Pico de CPU 1031 GHz CPU líquida 1440,00 GHz Núcleos 480 Conexões da CPU 20" at bounding box center [131, 100] width 207 height 81
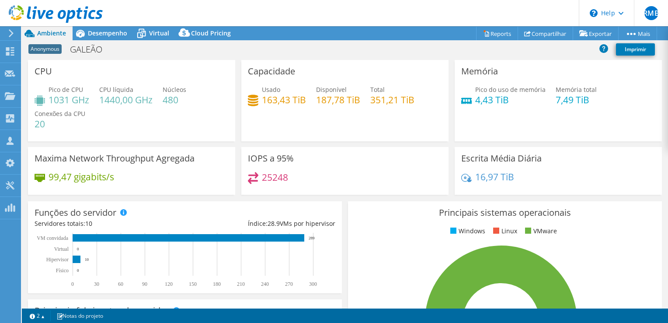
drag, startPoint x: 31, startPoint y: 73, endPoint x: 105, endPoint y: 129, distance: 92.9
click at [105, 129] on div "Pico de CPU 1031 GHz CPU líquida 1440,00 GHz Núcleos 480 Conexões da CPU 20" at bounding box center [132, 111] width 194 height 52
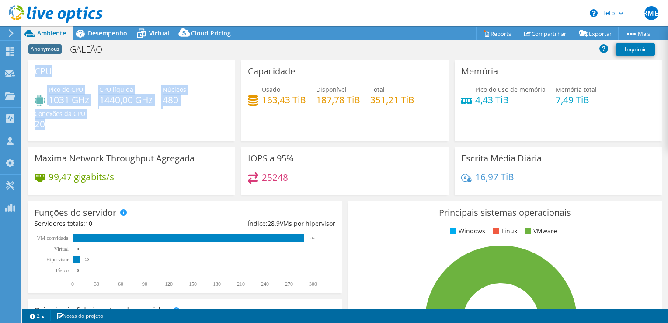
drag, startPoint x: 52, startPoint y: 125, endPoint x: 33, endPoint y: 71, distance: 57.1
click at [33, 71] on div "CPU Pico de CPU 1031 GHz CPU líquida 1440,00 GHz Núcleos 480 Conexões da CPU 20" at bounding box center [131, 100] width 207 height 81
drag, startPoint x: 33, startPoint y: 71, endPoint x: 70, endPoint y: 127, distance: 67.1
click at [70, 127] on h4 "20" at bounding box center [60, 124] width 51 height 10
click at [69, 127] on h4 "20" at bounding box center [60, 124] width 51 height 10
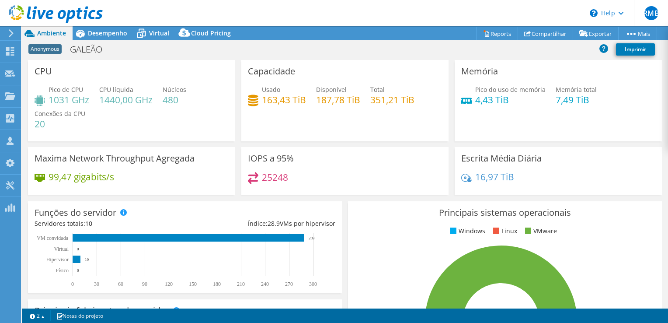
click at [61, 126] on h4 "20" at bounding box center [60, 124] width 51 height 10
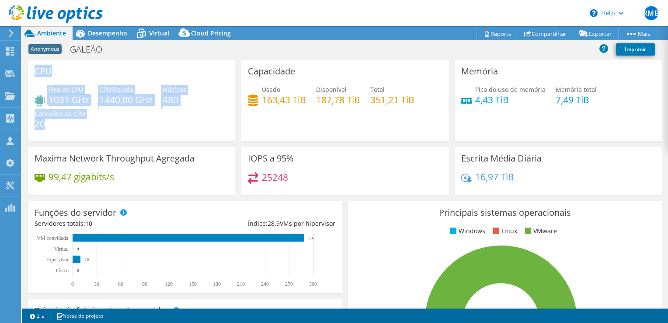
drag, startPoint x: 54, startPoint y: 125, endPoint x: 32, endPoint y: 69, distance: 60.5
click at [32, 69] on div "CPU Pico de CPU 1031 GHz CPU líquida 1440,00 GHz Núcleos 480 Conexões da CPU 20" at bounding box center [131, 100] width 207 height 81
drag, startPoint x: 32, startPoint y: 69, endPoint x: 72, endPoint y: 121, distance: 66.2
click at [72, 121] on h4 "20" at bounding box center [60, 124] width 51 height 10
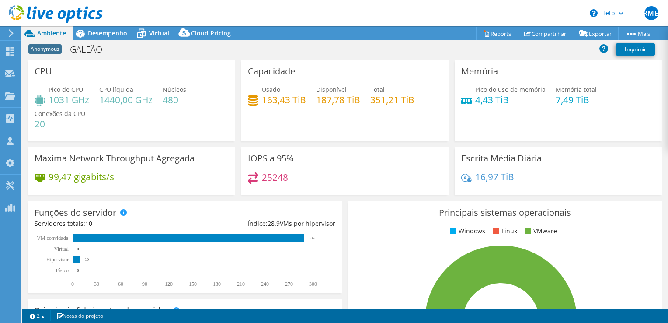
click at [62, 128] on div "Pico de CPU 1031 GHz CPU líquida 1440,00 GHz Núcleos 480 Conexões da CPU 20" at bounding box center [132, 111] width 194 height 52
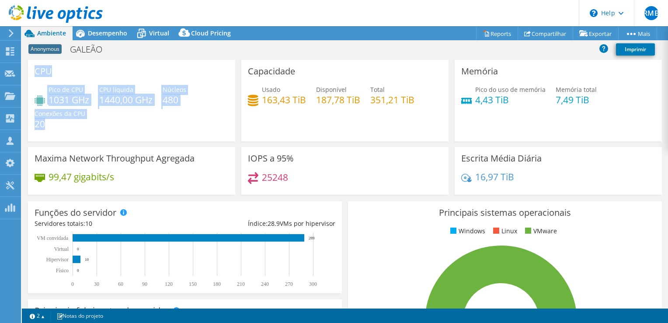
drag, startPoint x: 52, startPoint y: 128, endPoint x: 33, endPoint y: 69, distance: 62.6
click at [33, 69] on div "CPU Pico de CPU 1031 GHz CPU líquida 1440,00 GHz Núcleos 480 Conexões da CPU 20" at bounding box center [131, 100] width 207 height 81
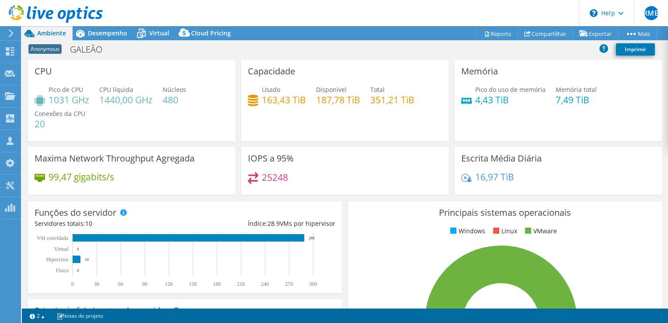
drag, startPoint x: 33, startPoint y: 69, endPoint x: 65, endPoint y: 128, distance: 67.7
click at [65, 128] on div "Pico de CPU 1031 GHz CPU líquida 1440,00 GHz Núcleos 480 Conexões da CPU 20" at bounding box center [132, 111] width 194 height 52
click at [55, 123] on h4 "20" at bounding box center [60, 124] width 51 height 10
click at [37, 123] on h4 "20" at bounding box center [60, 124] width 51 height 10
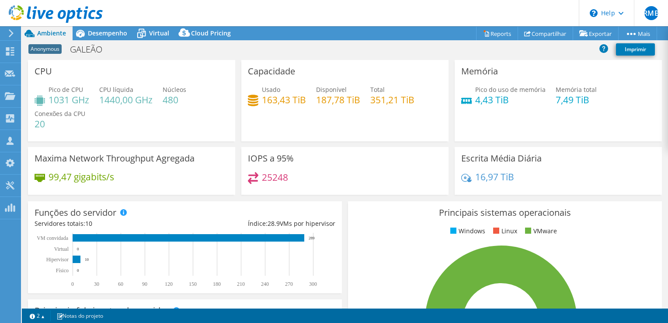
drag, startPoint x: 37, startPoint y: 123, endPoint x: 56, endPoint y: 130, distance: 20.5
click at [56, 130] on div "Pico de CPU 1031 GHz CPU líquida 1440,00 GHz Núcleos 480 Conexões da CPU 20" at bounding box center [132, 111] width 194 height 52
click at [38, 127] on h4 "20" at bounding box center [60, 124] width 51 height 10
drag, startPoint x: 38, startPoint y: 127, endPoint x: 42, endPoint y: 138, distance: 11.9
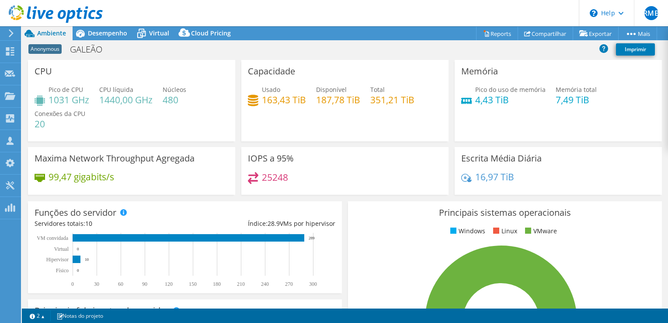
click at [42, 138] on div "CPU Pico de CPU 1031 GHz CPU líquida 1440,00 GHz Núcleos 480 Conexões da CPU 20" at bounding box center [131, 100] width 207 height 81
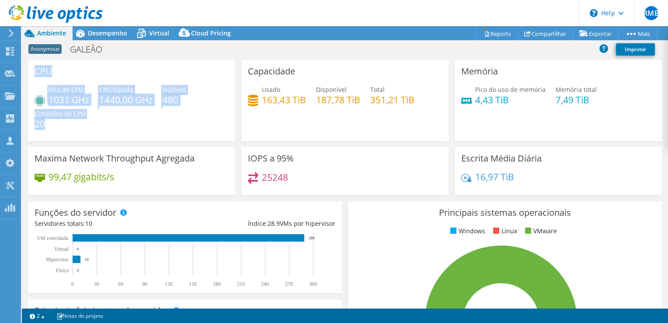
drag, startPoint x: 47, startPoint y: 123, endPoint x: 34, endPoint y: 68, distance: 56.9
click at [34, 68] on div "CPU Pico de CPU 1031 GHz CPU líquida 1440,00 GHz Núcleos 480 Conexões da CPU 20" at bounding box center [131, 100] width 207 height 81
drag, startPoint x: 34, startPoint y: 68, endPoint x: 63, endPoint y: 123, distance: 62.2
click at [63, 123] on h4 "20" at bounding box center [60, 124] width 51 height 10
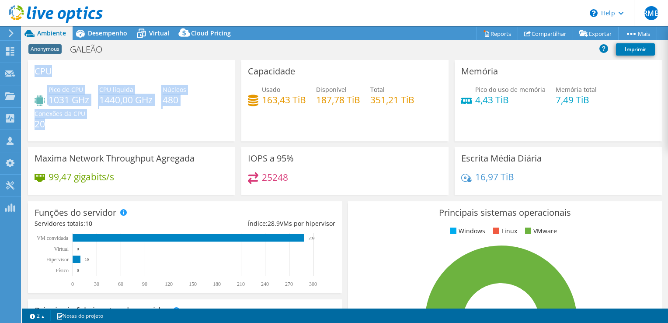
drag, startPoint x: 63, startPoint y: 123, endPoint x: 49, endPoint y: 128, distance: 15.3
click at [49, 128] on h4 "20" at bounding box center [60, 124] width 51 height 10
drag, startPoint x: 49, startPoint y: 128, endPoint x: 38, endPoint y: 121, distance: 12.7
click at [38, 121] on h4 "20" at bounding box center [60, 124] width 51 height 10
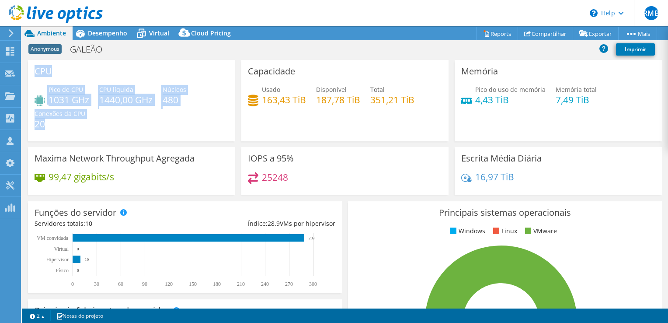
click at [38, 121] on h4 "20" at bounding box center [60, 124] width 51 height 10
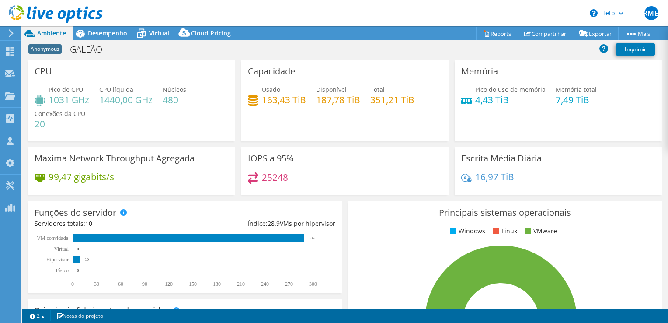
drag, startPoint x: 38, startPoint y: 121, endPoint x: 66, endPoint y: 157, distance: 45.4
click at [66, 157] on h3 "Maxima Network Throughput Agregada" at bounding box center [115, 158] width 160 height 10
click at [173, 99] on h4 "480" at bounding box center [175, 100] width 24 height 10
drag, startPoint x: 173, startPoint y: 99, endPoint x: 165, endPoint y: 104, distance: 9.6
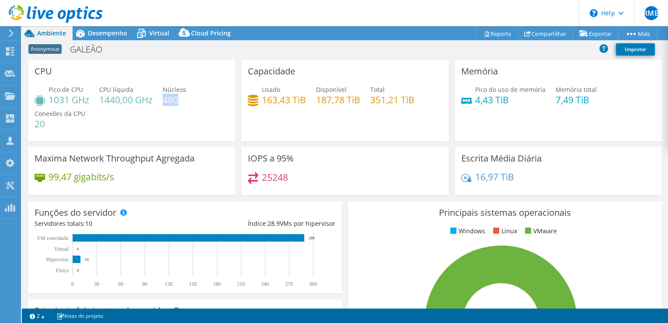
click at [165, 104] on h4 "480" at bounding box center [175, 100] width 24 height 10
click at [172, 100] on h4 "480" at bounding box center [175, 100] width 24 height 10
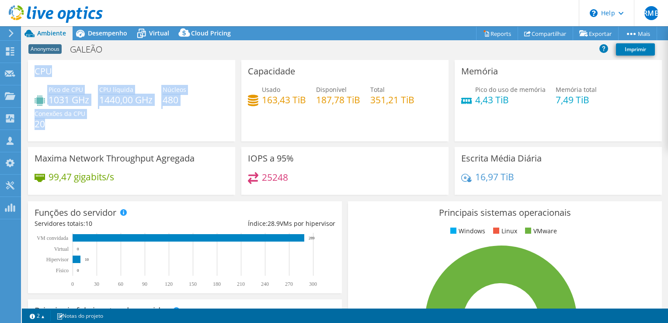
drag, startPoint x: 49, startPoint y: 126, endPoint x: 33, endPoint y: 76, distance: 52.2
click at [32, 76] on div "CPU Pico de CPU 1031 GHz CPU líquida 1440,00 GHz Núcleos 480 Conexões da CPU 20" at bounding box center [131, 100] width 207 height 81
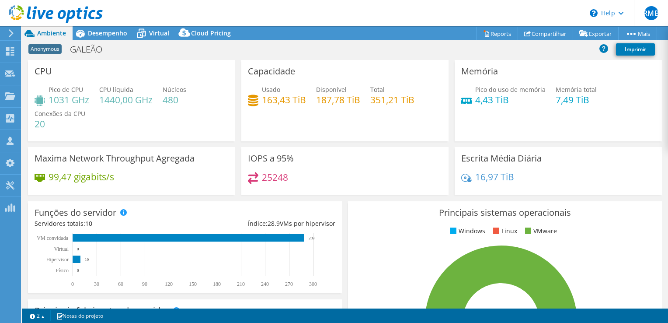
click at [131, 129] on div "Pico de CPU 1031 GHz CPU líquida 1440,00 GHz Núcleos 480 Conexões da CPU 20" at bounding box center [132, 111] width 194 height 52
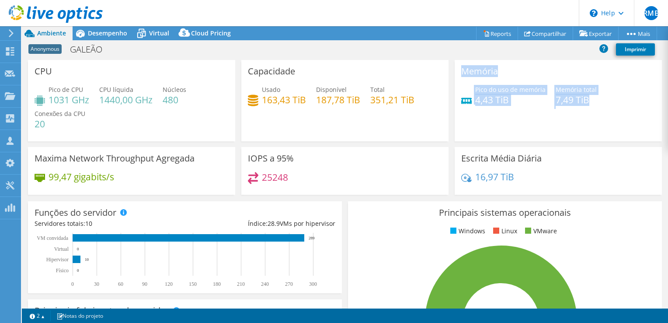
drag, startPoint x: 598, startPoint y: 101, endPoint x: 451, endPoint y: 74, distance: 149.2
click at [454, 73] on div "Memória Pico do uso de memória 4,43 TiB Memória total 7,49 TiB" at bounding box center [557, 100] width 207 height 81
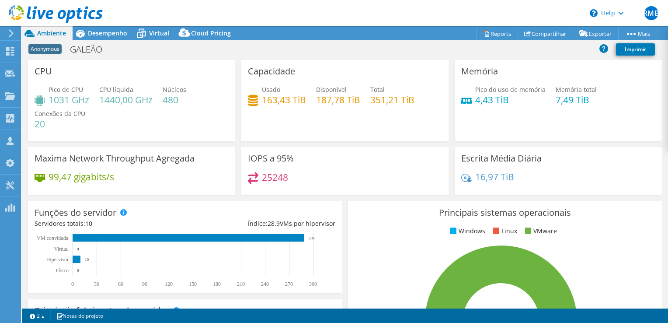
drag, startPoint x: 451, startPoint y: 74, endPoint x: 399, endPoint y: 125, distance: 72.9
click at [399, 125] on div "Capacidade Usado 163,43 TiB Disponível 187,78 TiB Total 351,21 TiB" at bounding box center [344, 100] width 207 height 81
click at [32, 69] on div "CPU Pico de CPU 1031 GHz CPU líquida 1440,00 GHz Núcleos 480 Conexões da CPU 20" at bounding box center [131, 100] width 207 height 81
drag, startPoint x: 32, startPoint y: 69, endPoint x: 79, endPoint y: 114, distance: 65.5
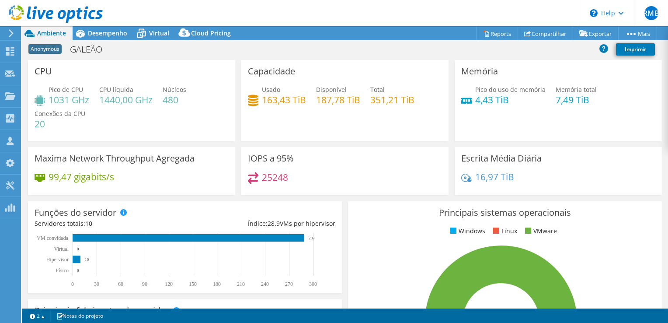
click at [80, 114] on span "Conexões da CPU" at bounding box center [60, 113] width 51 height 8
click at [69, 124] on h4 "20" at bounding box center [60, 124] width 51 height 10
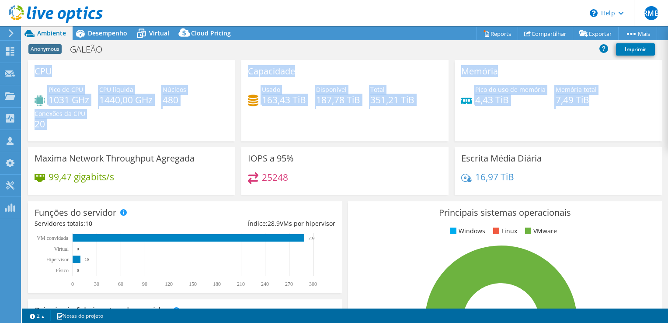
drag, startPoint x: 607, startPoint y: 100, endPoint x: 33, endPoint y: 71, distance: 574.1
click at [33, 71] on div "CPU Pico de CPU 1031 GHz CPU líquida 1440,00 GHz Núcleos 480 Conexões da CPU 20…" at bounding box center [345, 130] width 640 height 140
drag, startPoint x: 33, startPoint y: 71, endPoint x: 121, endPoint y: 122, distance: 101.5
click at [121, 122] on div "Pico de CPU 1031 GHz CPU líquida 1440,00 GHz Núcleos 480 Conexões da CPU 20" at bounding box center [132, 111] width 194 height 52
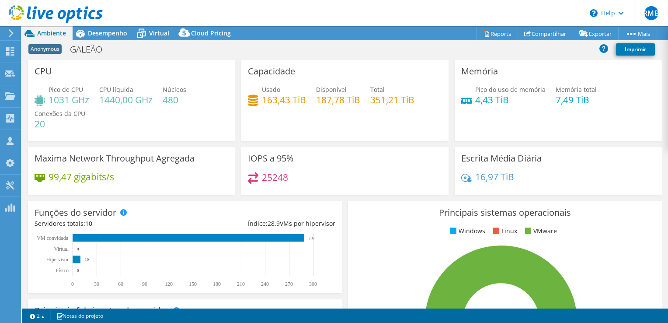
click at [142, 52] on div "Anonymous [GEOGRAPHIC_DATA] Imprimir" at bounding box center [345, 49] width 646 height 16
click at [156, 34] on span "Virtual" at bounding box center [159, 33] width 20 height 8
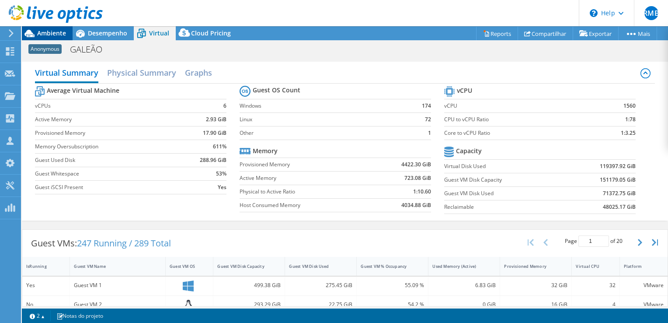
click at [46, 36] on span "Ambiente" at bounding box center [51, 33] width 29 height 8
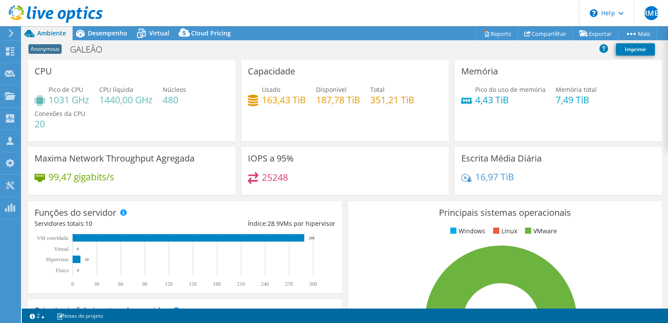
click at [173, 100] on h4 "480" at bounding box center [175, 100] width 24 height 10
drag, startPoint x: 173, startPoint y: 100, endPoint x: 171, endPoint y: 130, distance: 30.7
click at [171, 130] on div "Pico de CPU 1031 GHz CPU líquida 1440,00 GHz Núcleos 480 Conexões da CPU 20" at bounding box center [132, 111] width 194 height 52
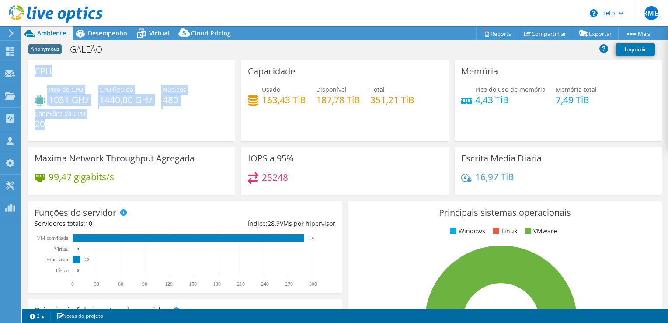
drag, startPoint x: 36, startPoint y: 71, endPoint x: 103, endPoint y: 121, distance: 84.3
click at [103, 121] on div "CPU Pico de CPU 1031 GHz CPU líquida 1440,00 GHz Núcleos 480 Conexões da CPU 20" at bounding box center [131, 100] width 207 height 81
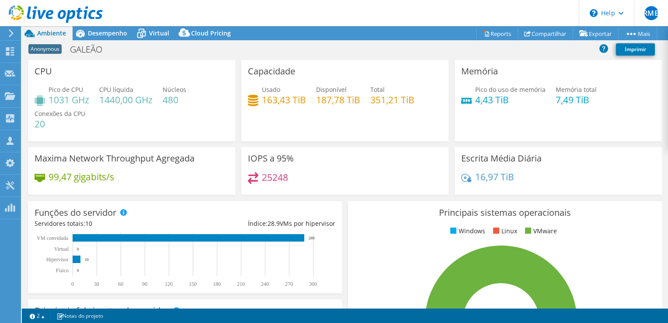
drag, startPoint x: 103, startPoint y: 121, endPoint x: 66, endPoint y: 147, distance: 44.9
click at [66, 147] on div "Maxima Network Throughput Agregada 99,47 gigabits/s" at bounding box center [131, 171] width 207 height 48
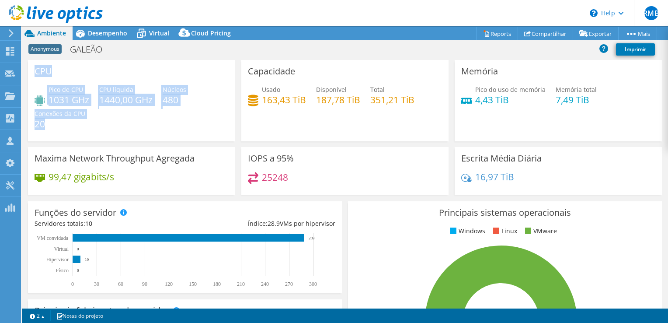
drag, startPoint x: 35, startPoint y: 71, endPoint x: 92, endPoint y: 122, distance: 76.7
click at [92, 122] on div "CPU Pico de CPU 1031 GHz CPU líquida 1440,00 GHz Núcleos 480 Conexões da CPU 20" at bounding box center [131, 100] width 207 height 81
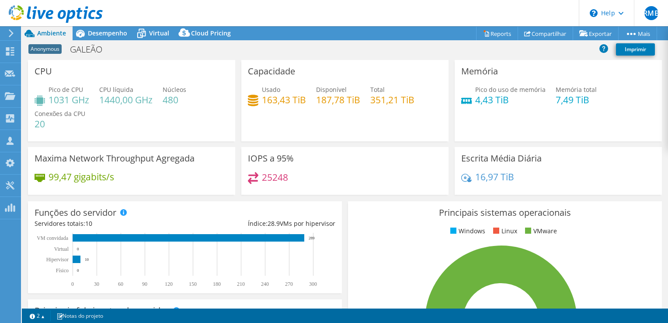
drag, startPoint x: 92, startPoint y: 122, endPoint x: 65, endPoint y: 134, distance: 29.0
click at [65, 134] on div "Pico de CPU 1031 GHz CPU líquida 1440,00 GHz Núcleos 480 Conexões da CPU 20" at bounding box center [132, 111] width 194 height 52
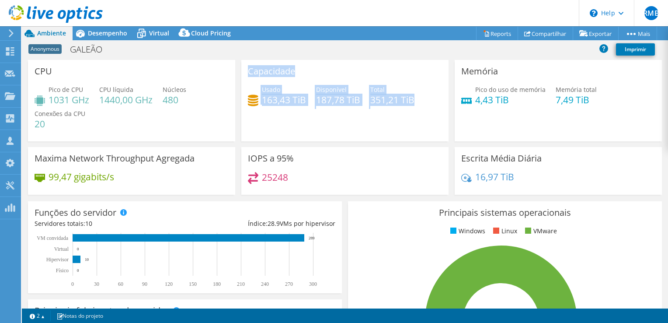
drag, startPoint x: 244, startPoint y: 71, endPoint x: 407, endPoint y: 111, distance: 167.9
click at [407, 111] on div "Capacidade Usado 163,43 TiB Disponível 187,78 TiB Total 351,21 TiB" at bounding box center [344, 100] width 207 height 81
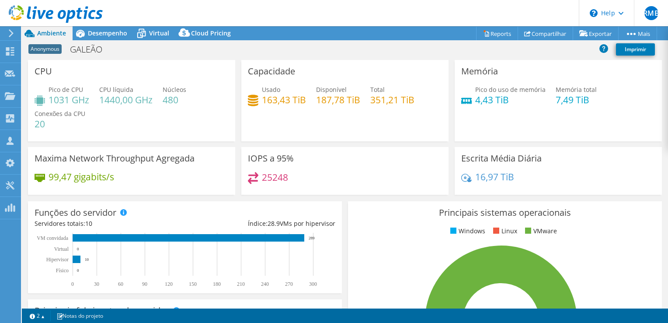
drag, startPoint x: 407, startPoint y: 111, endPoint x: 368, endPoint y: 159, distance: 62.1
click at [368, 159] on div "IOPS a 95% 25248" at bounding box center [344, 171] width 207 height 48
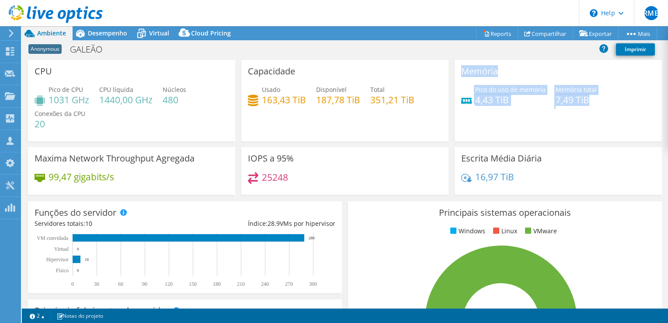
drag, startPoint x: 454, startPoint y: 73, endPoint x: 594, endPoint y: 110, distance: 144.7
click at [594, 110] on div "Memória Pico do uso de memória 4,43 TiB Memória total 7,49 TiB" at bounding box center [557, 100] width 207 height 81
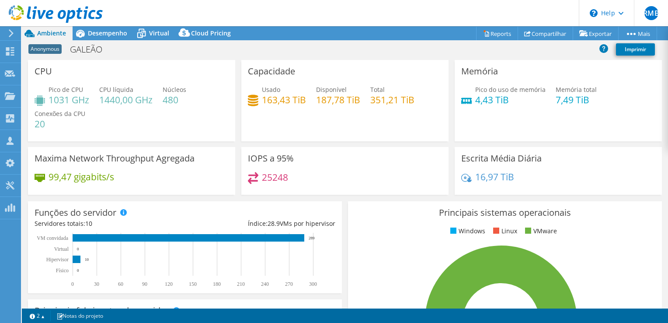
click at [440, 139] on div "Capacidade Usado 163,43 TiB Disponível 187,78 TiB Total 351,21 TiB" at bounding box center [344, 100] width 207 height 81
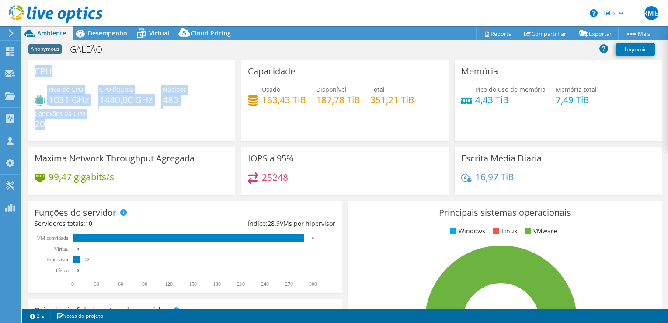
drag, startPoint x: 33, startPoint y: 69, endPoint x: 120, endPoint y: 120, distance: 100.3
click at [120, 120] on div "CPU Pico de CPU 1031 GHz CPU líquida 1440,00 GHz Núcleos 480 Conexões da CPU 20" at bounding box center [131, 100] width 207 height 81
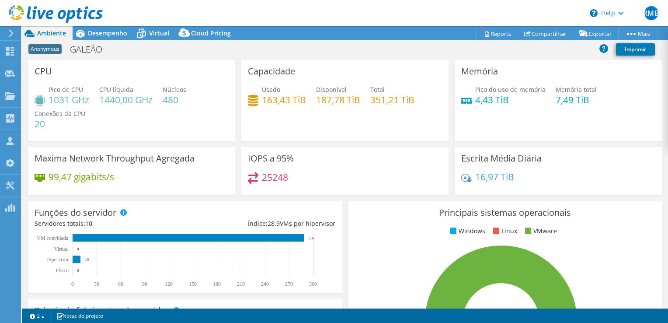
drag, startPoint x: 120, startPoint y: 120, endPoint x: 236, endPoint y: 159, distance: 122.4
click at [238, 159] on div "IOPS a 95% 25248" at bounding box center [344, 171] width 213 height 48
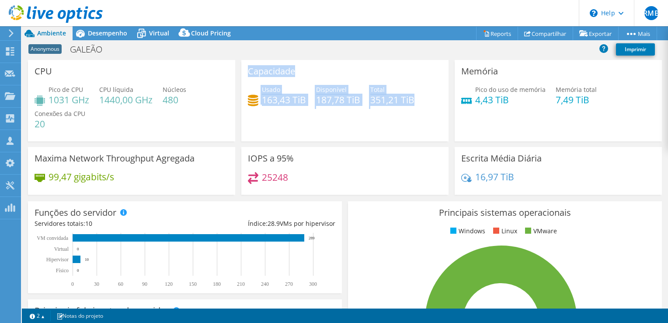
drag, startPoint x: 246, startPoint y: 73, endPoint x: 441, endPoint y: 108, distance: 197.4
click at [441, 108] on div "Capacidade Usado 163,43 TiB Disponível 187,78 TiB Total 351,21 TiB" at bounding box center [344, 100] width 207 height 81
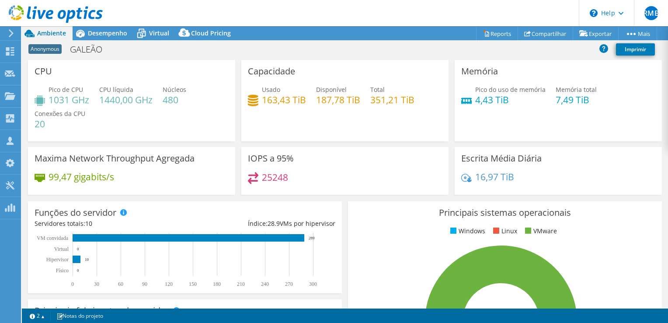
drag, startPoint x: 441, startPoint y: 108, endPoint x: 466, endPoint y: 142, distance: 42.8
click at [466, 142] on div "Memória Pico do uso de memória 4,43 TiB Memória total 7,49 TiB" at bounding box center [557, 103] width 213 height 87
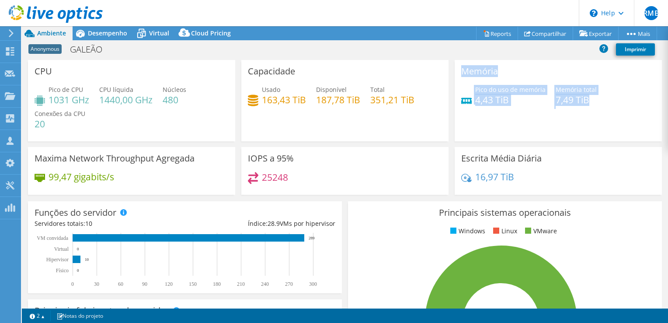
drag, startPoint x: 451, startPoint y: 69, endPoint x: 615, endPoint y: 123, distance: 173.0
click at [615, 123] on div "Memória Pico do uso de memória 4,43 TiB Memória total 7,49 TiB" at bounding box center [557, 100] width 207 height 81
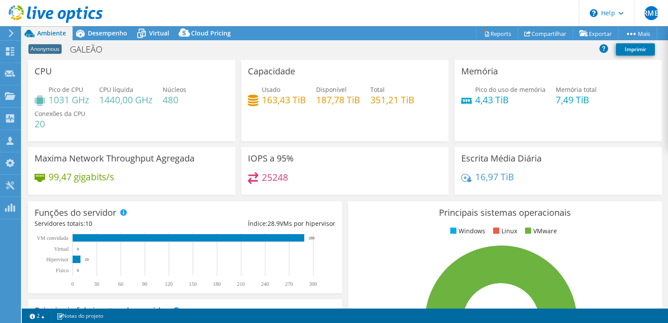
click at [438, 130] on div "Capacidade Usado 163,43 TiB Disponível 187,78 TiB Total 351,21 TiB" at bounding box center [344, 100] width 207 height 81
click at [388, 96] on h4 "351,21 TiB" at bounding box center [392, 100] width 44 height 10
drag, startPoint x: 422, startPoint y: 97, endPoint x: 371, endPoint y: 96, distance: 51.2
click at [371, 96] on div "Usado 163,43 TiB Disponível 187,78 TiB Total 351,21 TiB" at bounding box center [345, 99] width 194 height 28
click at [273, 111] on div "Usado 163,43 TiB Disponível 187,78 TiB Total 351,21 TiB" at bounding box center [345, 99] width 194 height 28
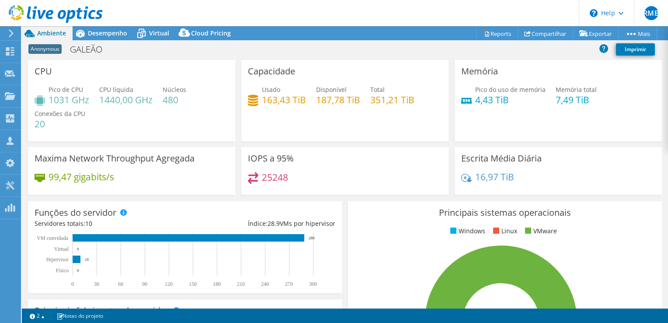
click at [117, 96] on h4 "1440,00 GHz" at bounding box center [125, 100] width 53 height 10
click at [366, 90] on div "Usado 163,43 TiB Disponível 187,78 TiB Total 351,21 TiB" at bounding box center [345, 99] width 194 height 28
click at [367, 91] on div "Usado 163,43 TiB Disponível 187,78 TiB Total 351,21 TiB" at bounding box center [345, 99] width 194 height 28
click at [382, 91] on span "Total" at bounding box center [377, 89] width 14 height 8
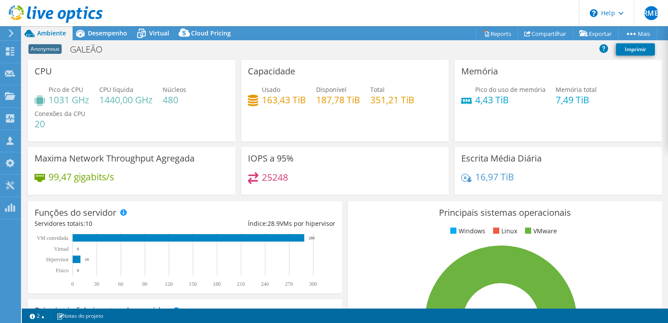
click at [370, 90] on span "Total" at bounding box center [377, 89] width 14 height 8
drag, startPoint x: 369, startPoint y: 90, endPoint x: 395, endPoint y: 110, distance: 32.8
click at [395, 110] on div "Usado 163,43 TiB Disponível 187,78 TiB Total 351,21 TiB" at bounding box center [345, 99] width 194 height 28
drag, startPoint x: 422, startPoint y: 99, endPoint x: 353, endPoint y: 98, distance: 69.1
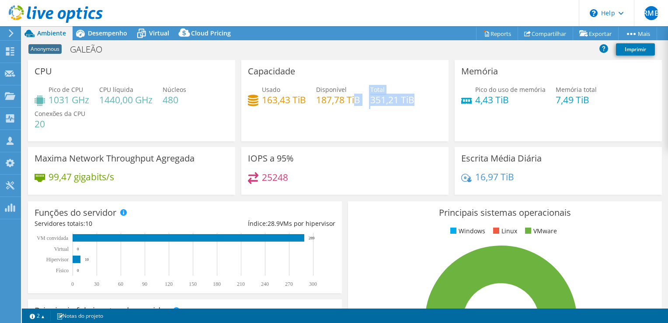
click at [353, 98] on div "Usado 163,43 TiB Disponível 187,78 TiB Total 351,21 TiB" at bounding box center [345, 99] width 194 height 28
drag, startPoint x: 353, startPoint y: 98, endPoint x: 425, endPoint y: 110, distance: 73.1
click at [428, 110] on div "Usado 163,43 TiB Disponível 187,78 TiB Total 351,21 TiB" at bounding box center [345, 99] width 194 height 28
drag, startPoint x: 418, startPoint y: 100, endPoint x: 372, endPoint y: 96, distance: 46.1
click at [372, 96] on div "Usado 163,43 TiB Disponível 187,78 TiB Total 351,21 TiB" at bounding box center [345, 99] width 194 height 28
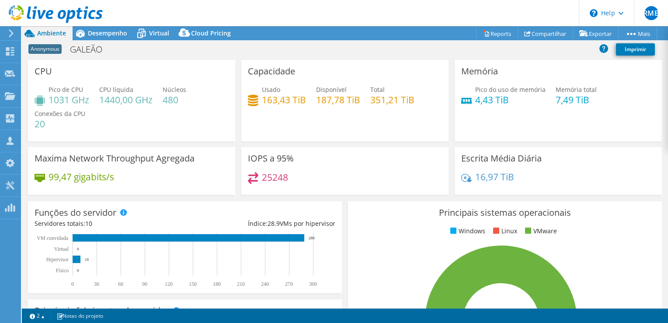
click at [129, 113] on div "Pico de CPU 1031 GHz CPU líquida 1440,00 GHz Núcleos 480 Conexões da CPU 20" at bounding box center [132, 111] width 194 height 52
click at [170, 100] on h4 "480" at bounding box center [175, 100] width 24 height 10
drag, startPoint x: 170, startPoint y: 100, endPoint x: 171, endPoint y: 119, distance: 19.3
click at [171, 119] on div "Pico de CPU 1031 GHz CPU líquida 1440,00 GHz Núcleos 480 Conexões da CPU 20" at bounding box center [132, 111] width 194 height 52
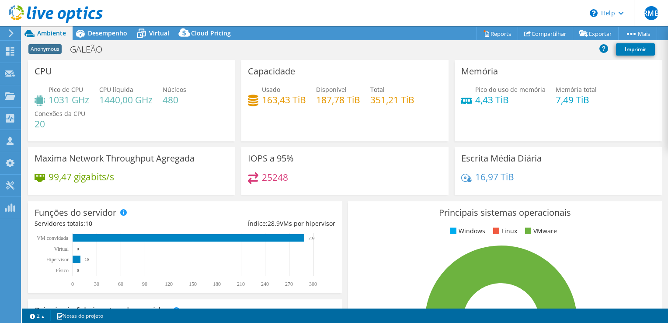
click at [173, 100] on h4 "480" at bounding box center [175, 100] width 24 height 10
drag, startPoint x: 173, startPoint y: 100, endPoint x: 174, endPoint y: 118, distance: 18.9
click at [174, 118] on div "Pico de CPU 1031 GHz CPU líquida 1440,00 GHz Núcleos 480 Conexões da CPU 20" at bounding box center [132, 111] width 194 height 52
click at [277, 71] on h3 "Capacidade" at bounding box center [271, 71] width 47 height 10
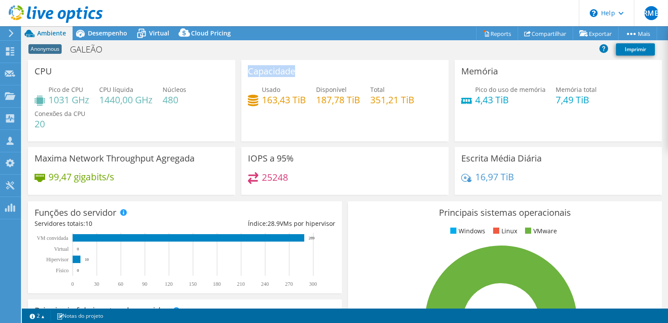
click at [277, 71] on h3 "Capacidade" at bounding box center [271, 71] width 47 height 10
drag, startPoint x: 277, startPoint y: 71, endPoint x: 277, endPoint y: 104, distance: 33.7
click at [277, 104] on h4 "163,43 TiB" at bounding box center [284, 100] width 44 height 10
click at [287, 173] on div "25248" at bounding box center [345, 181] width 194 height 19
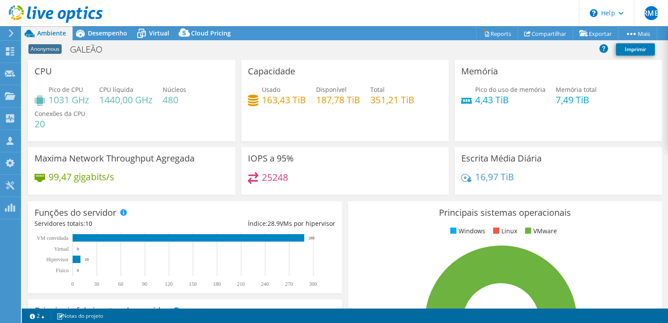
click at [282, 177] on h4 "25248" at bounding box center [275, 177] width 26 height 10
drag, startPoint x: 282, startPoint y: 177, endPoint x: 311, endPoint y: 176, distance: 28.9
click at [311, 176] on div "25248" at bounding box center [345, 181] width 194 height 19
click at [281, 108] on div "Usado 163,43 TiB Disponível 187,78 TiB Total 351,21 TiB" at bounding box center [345, 99] width 194 height 28
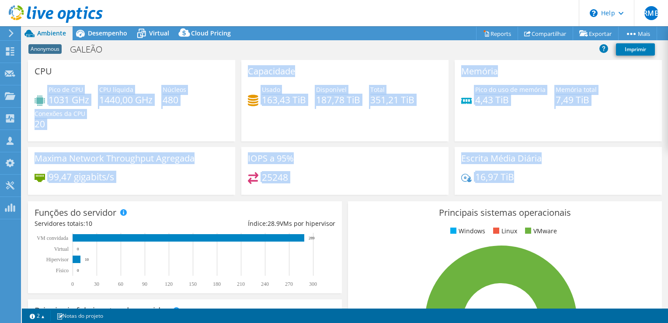
drag, startPoint x: 530, startPoint y: 177, endPoint x: 140, endPoint y: 82, distance: 401.7
click at [140, 82] on div "CPU Pico de CPU 1031 GHz CPU líquida 1440,00 GHz Núcleos 480 Conexões da CPU 20…" at bounding box center [345, 130] width 640 height 140
click at [225, 102] on div "Pico de CPU 1031 GHz CPU líquida 1440,00 GHz Núcleos 480 Conexões da CPU 20" at bounding box center [132, 111] width 194 height 52
